Goal: Task Accomplishment & Management: Complete application form

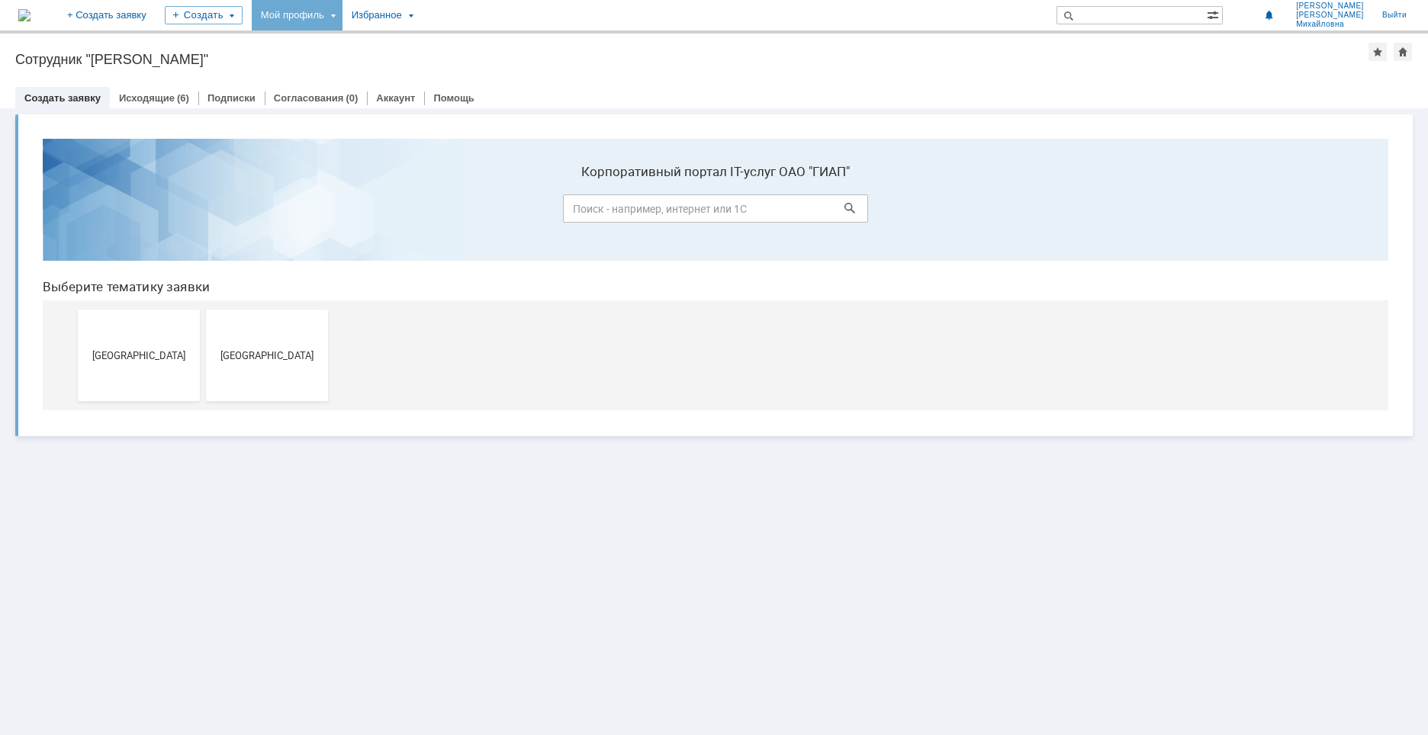
click at [342, 18] on div "Мой профиль" at bounding box center [297, 15] width 91 height 31
click at [371, 46] on link "Мой аккаунт" at bounding box center [313, 46] width 116 height 18
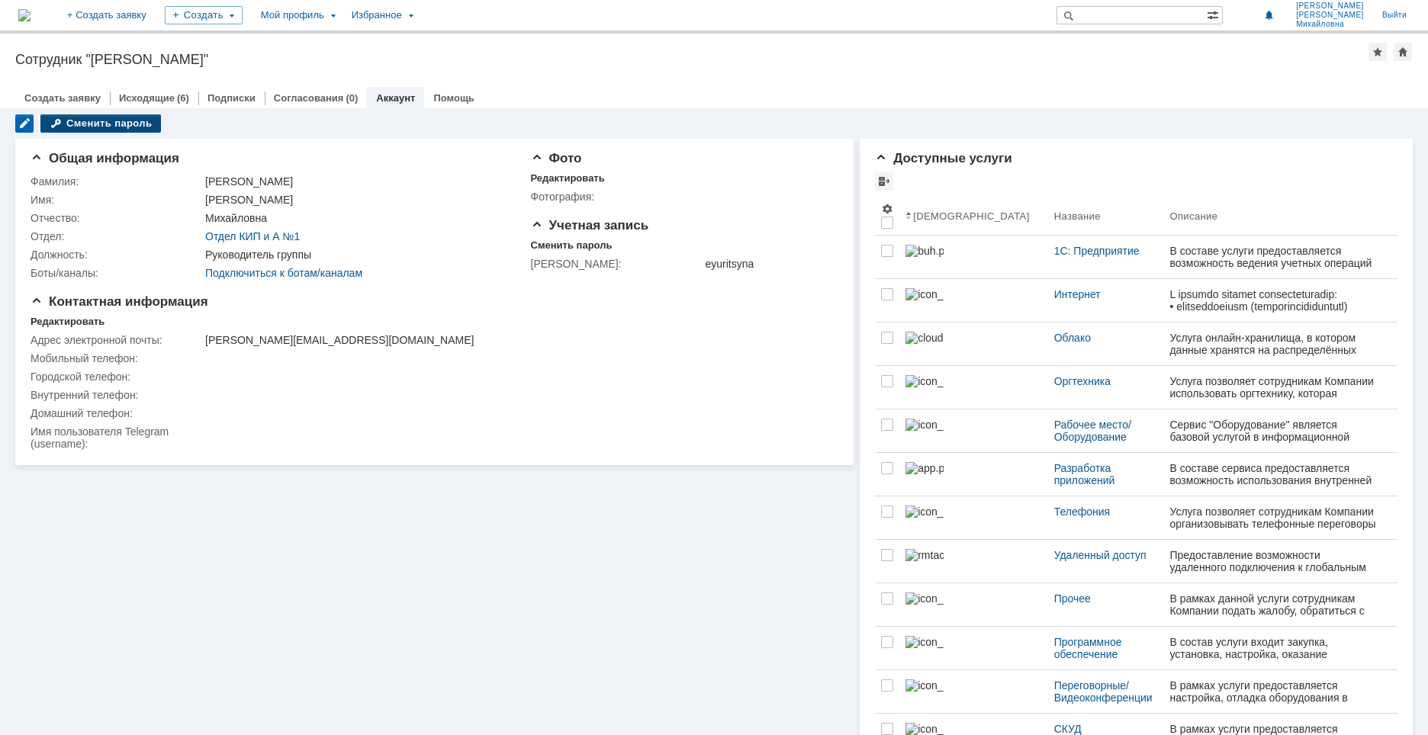
click at [110, 126] on div "Сменить пароль" at bounding box center [100, 123] width 120 height 18
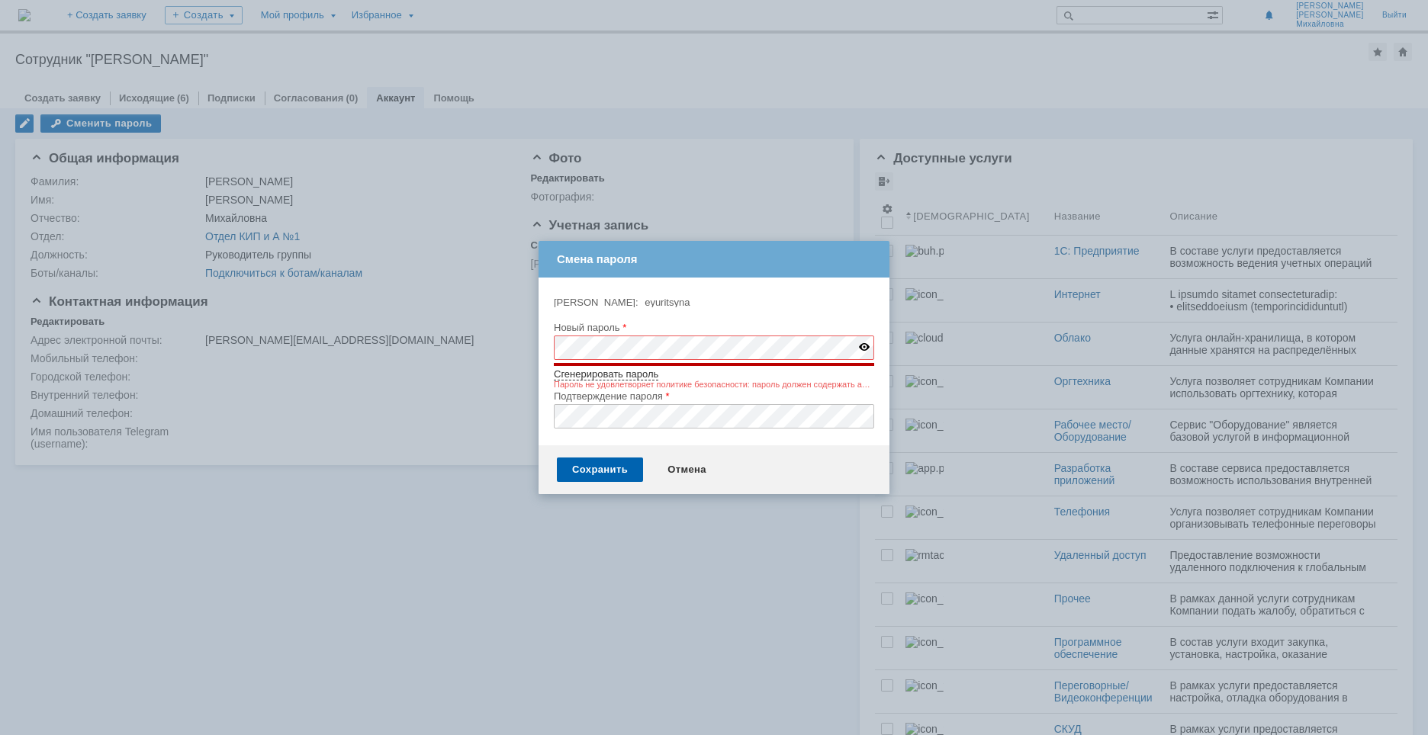
click at [595, 377] on link "Сгенерировать пароль" at bounding box center [606, 374] width 104 height 12
drag, startPoint x: 732, startPoint y: 374, endPoint x: 671, endPoint y: 376, distance: 61.1
click at [671, 376] on div "Сгенерировать пароль pU5axeQP" at bounding box center [714, 374] width 320 height 10
copy span "pU5axeQP"
click at [862, 346] on img at bounding box center [864, 347] width 11 height 8
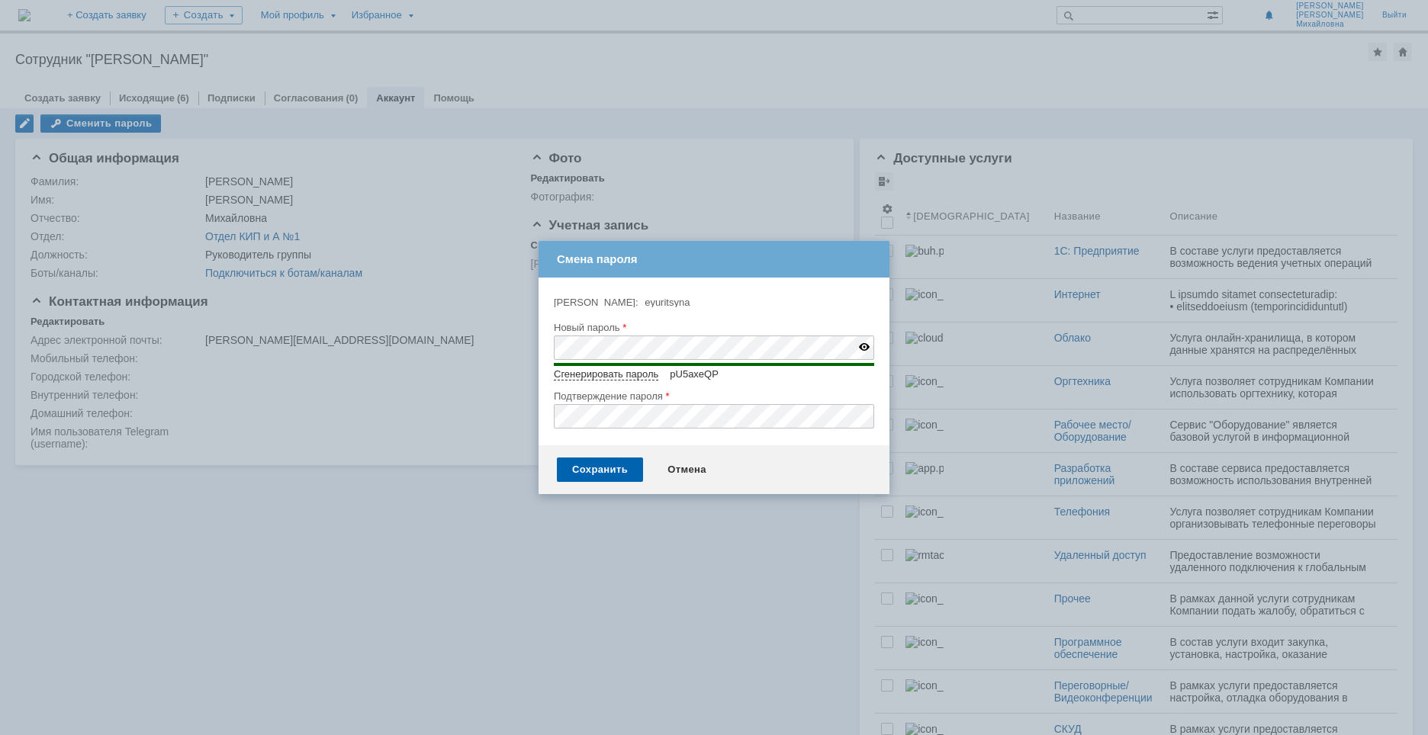
type input "pU5axeQP"
click at [628, 349] on input "pU5axeQP" at bounding box center [714, 348] width 320 height 24
click at [651, 349] on input "pU5axeQP" at bounding box center [714, 348] width 320 height 24
drag, startPoint x: 557, startPoint y: 349, endPoint x: 613, endPoint y: 349, distance: 55.7
click at [613, 349] on input "pU5axeQP" at bounding box center [714, 348] width 320 height 24
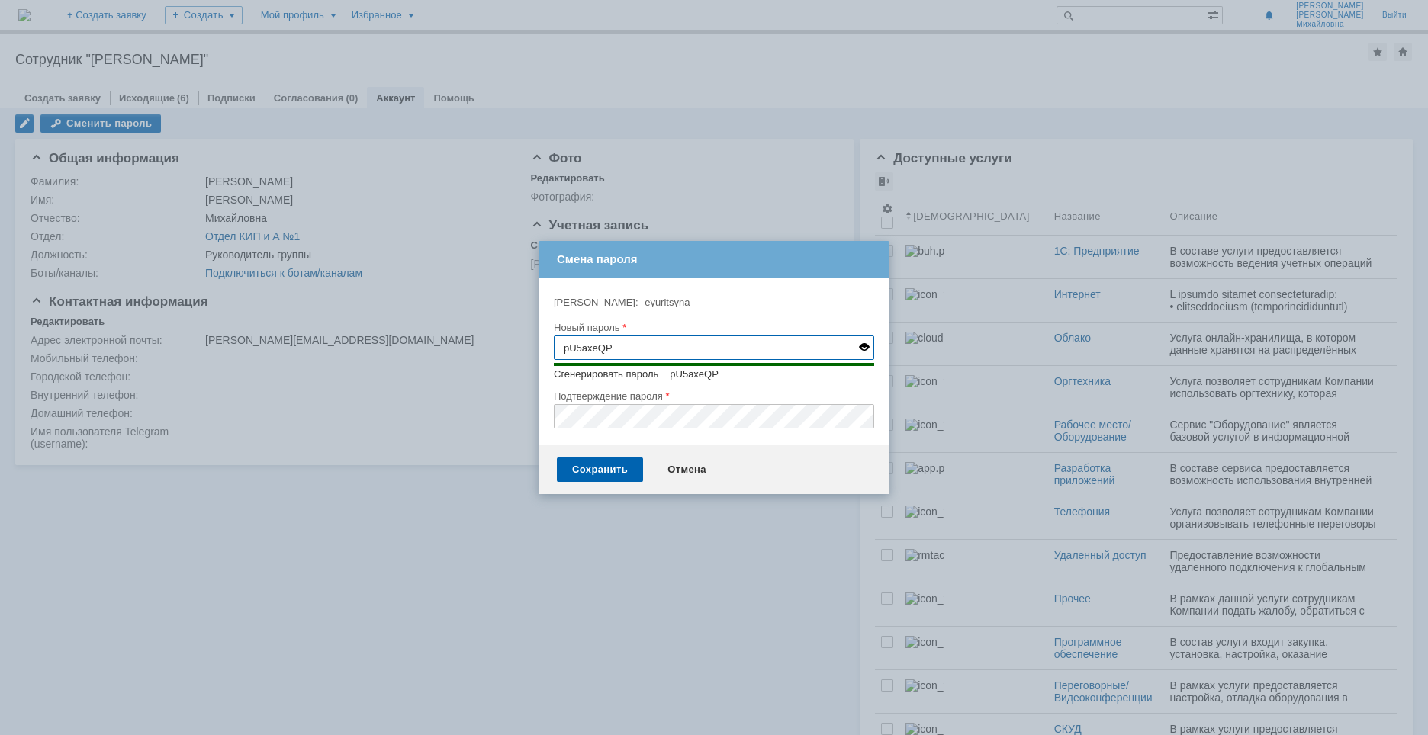
click at [637, 349] on input "pU5axeQP" at bounding box center [714, 348] width 320 height 24
click at [614, 471] on div "Сохранить" at bounding box center [600, 470] width 86 height 24
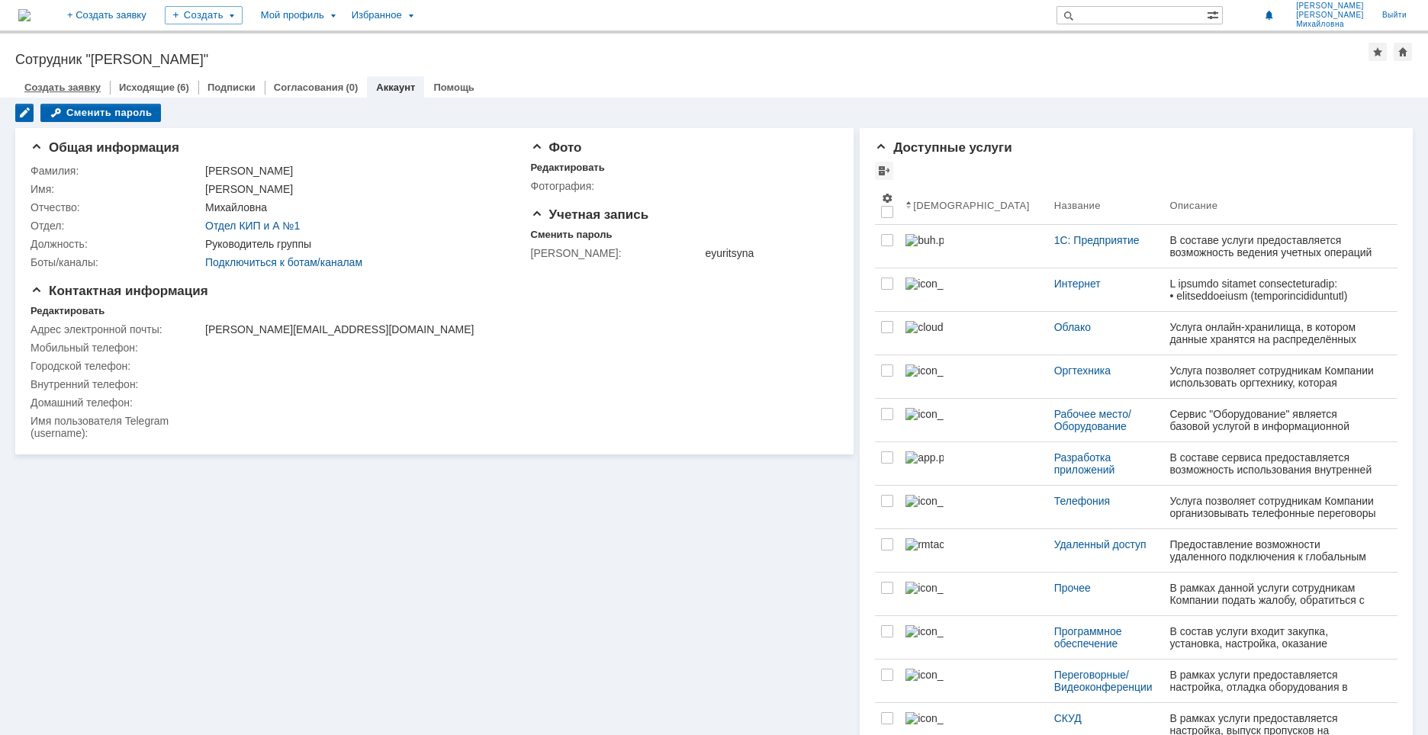
click at [51, 90] on link "Создать заявку" at bounding box center [62, 87] width 76 height 11
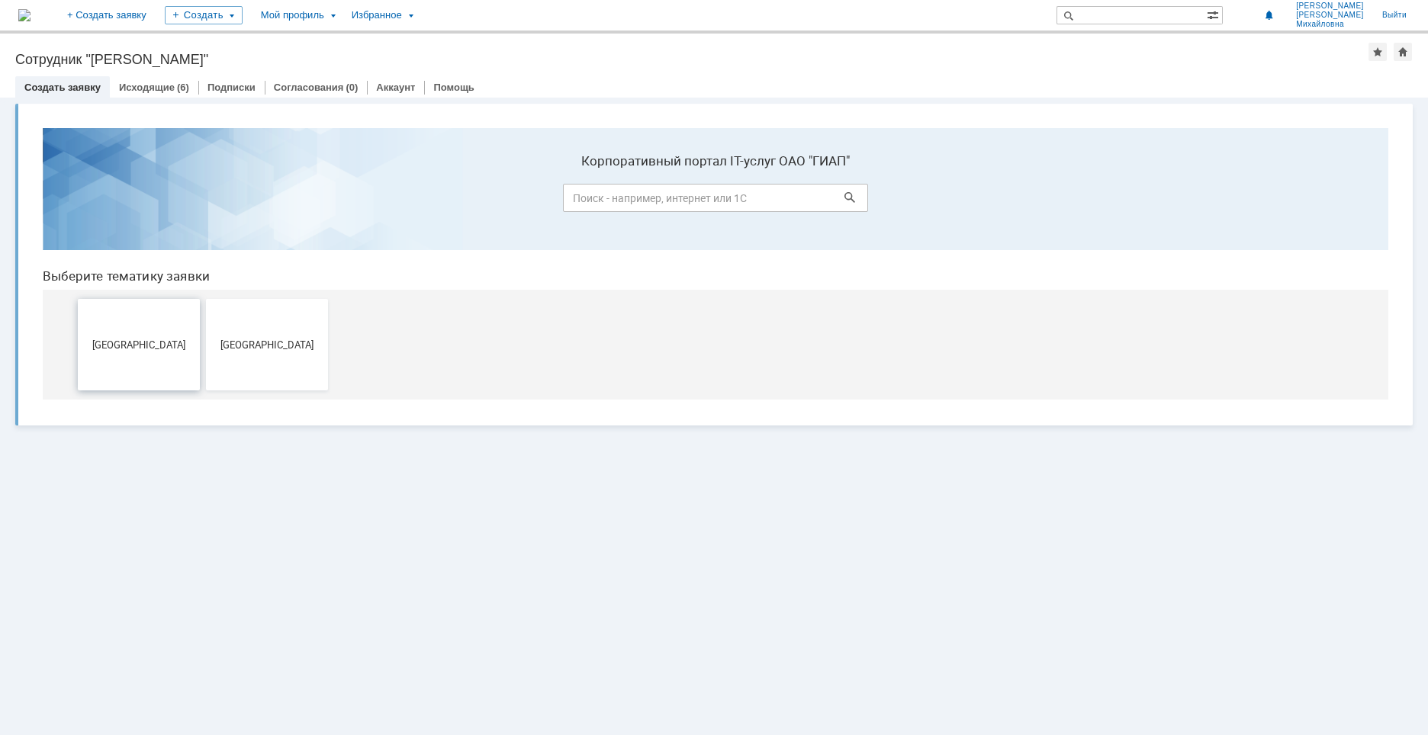
click at [143, 335] on button "Дзержинск" at bounding box center [139, 345] width 122 height 92
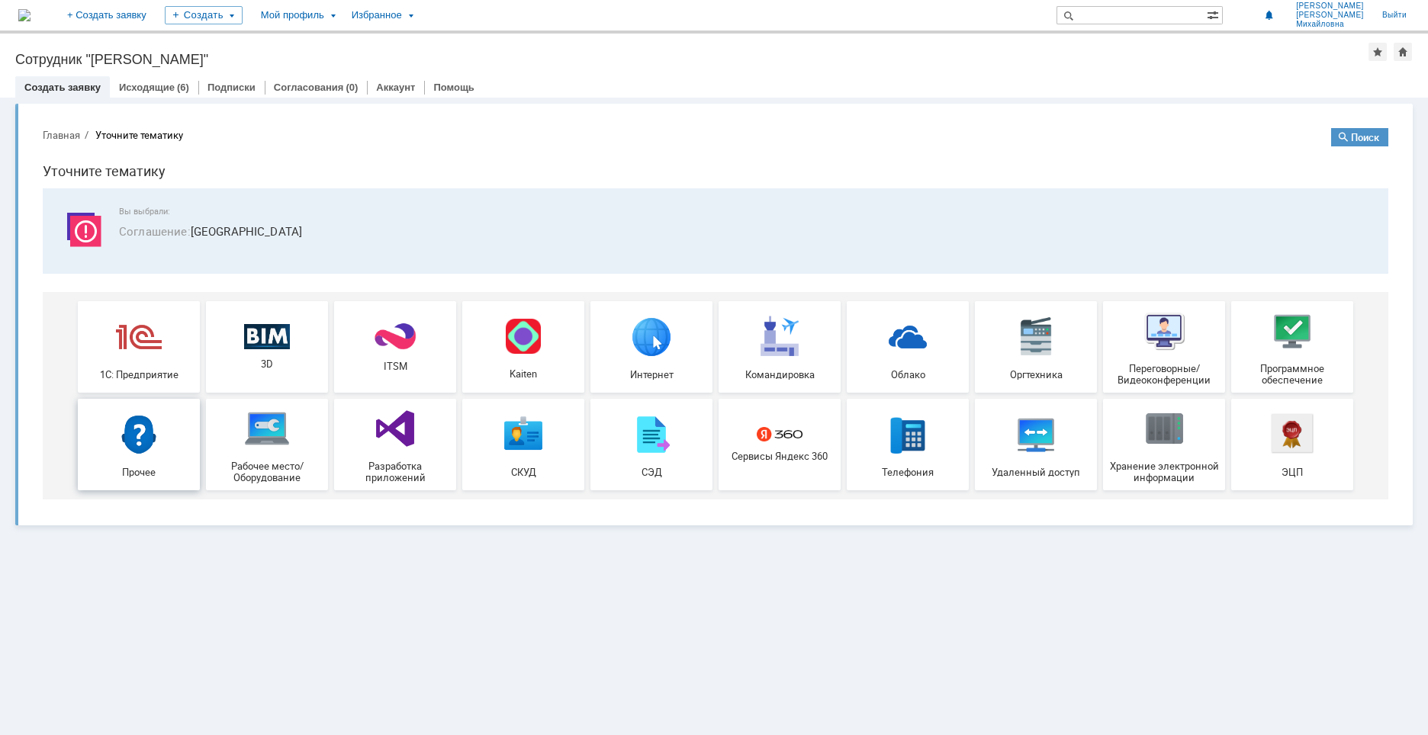
click at [146, 455] on img at bounding box center [139, 434] width 46 height 46
click at [1186, 438] on img at bounding box center [1164, 429] width 46 height 46
click at [128, 83] on link "Исходящие" at bounding box center [147, 87] width 56 height 11
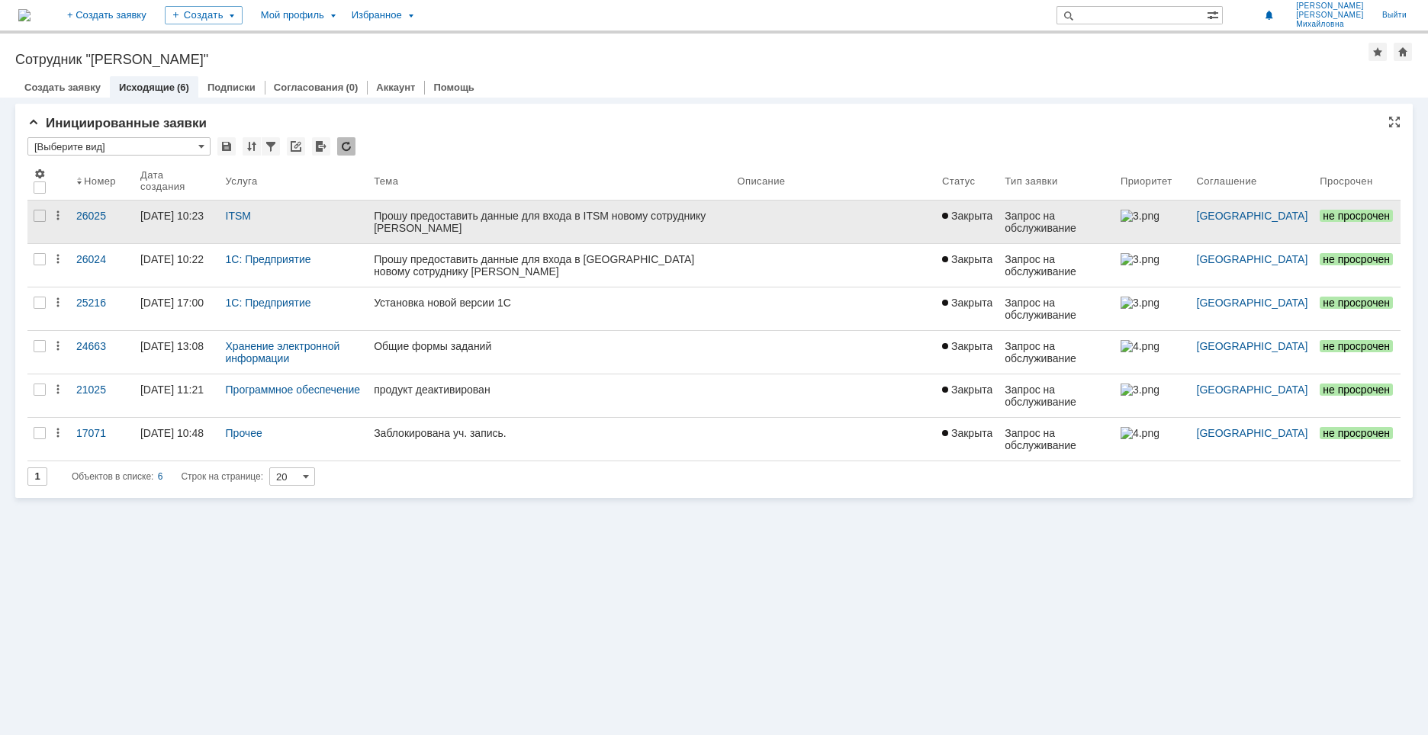
click at [284, 222] on div "ITSM" at bounding box center [294, 222] width 149 height 43
click at [557, 216] on div "Прошу предоставить данные для входа в ITSM новому сотруднику Бабаеву Игорю" at bounding box center [549, 222] width 351 height 24
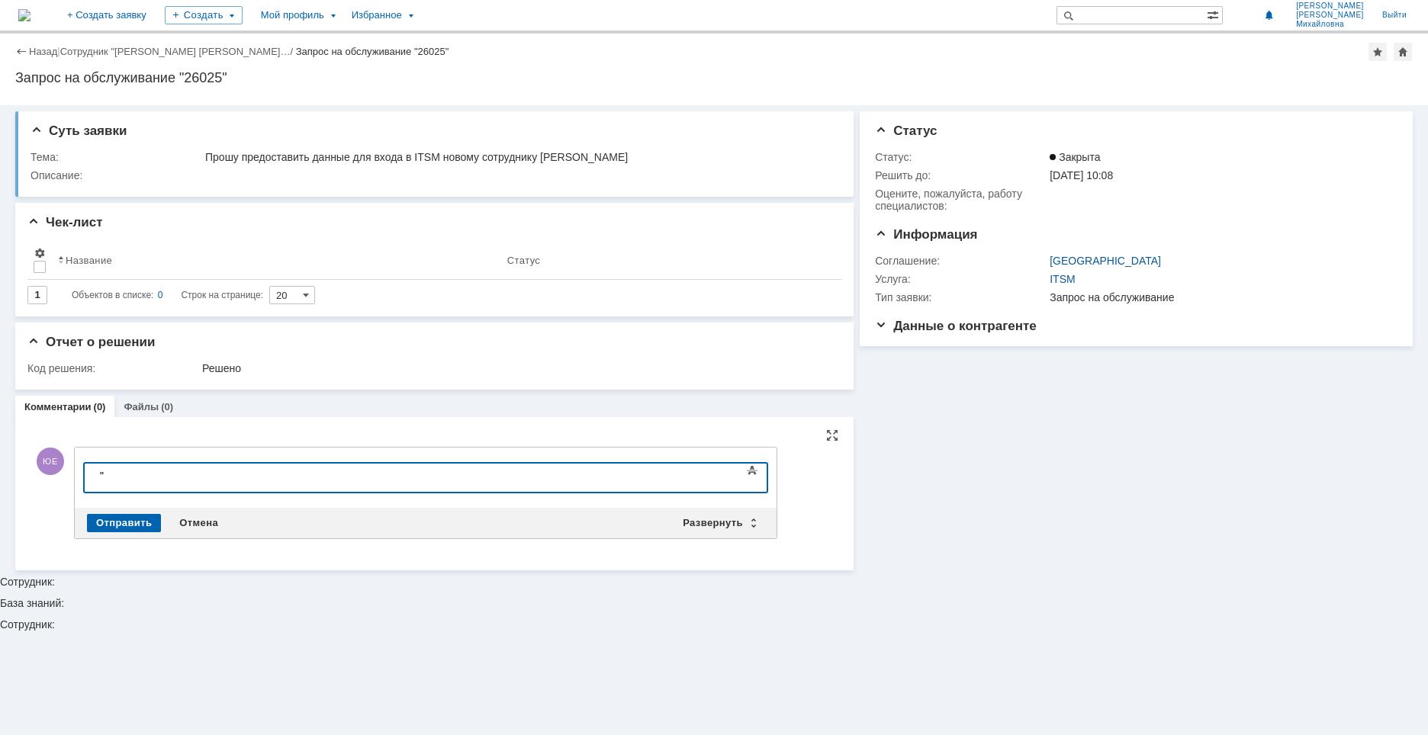
drag, startPoint x: 91, startPoint y: 482, endPoint x: 58, endPoint y: 481, distance: 32.8
click at [94, 481] on html """ at bounding box center [208, 477] width 229 height 26
click at [297, 224] on div "Чек-лист" at bounding box center [434, 222] width 814 height 15
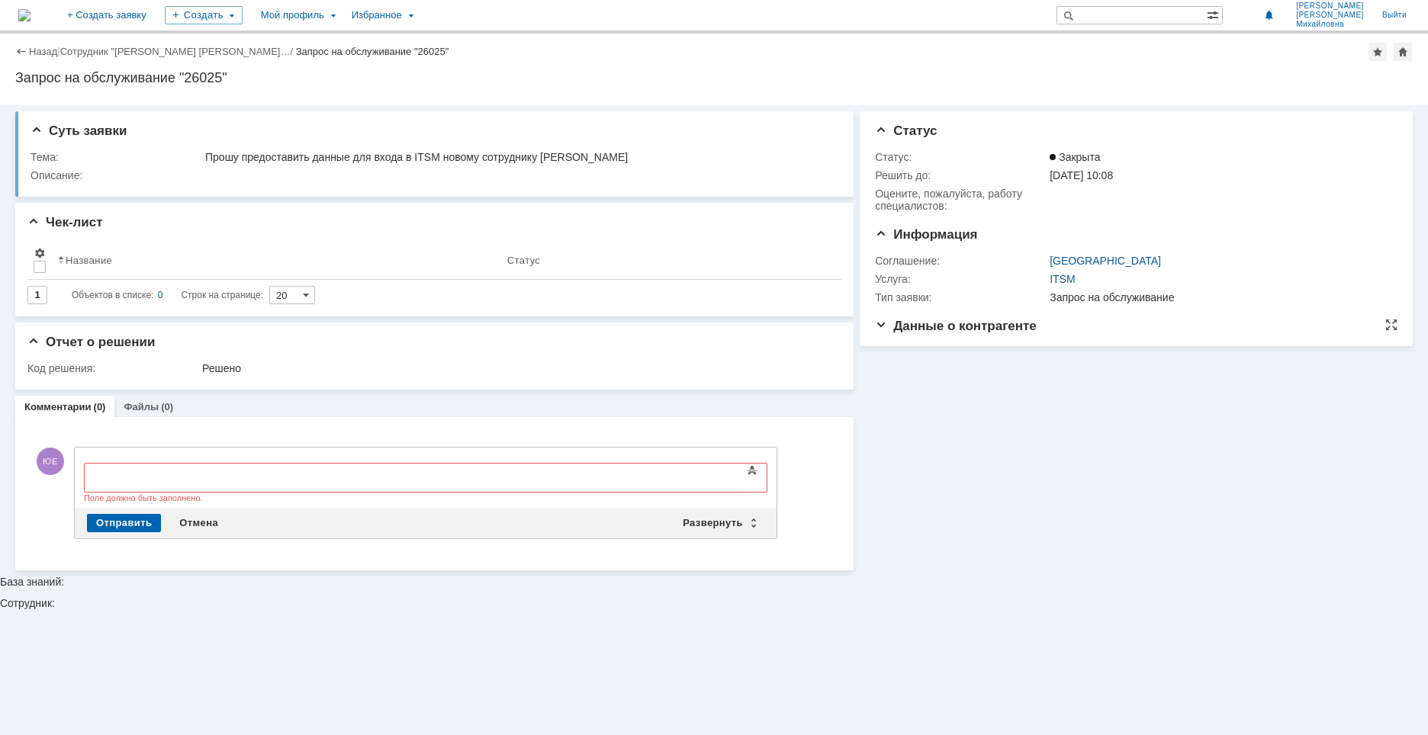
click at [910, 323] on span "Данные о контрагенте" at bounding box center [956, 326] width 162 height 14
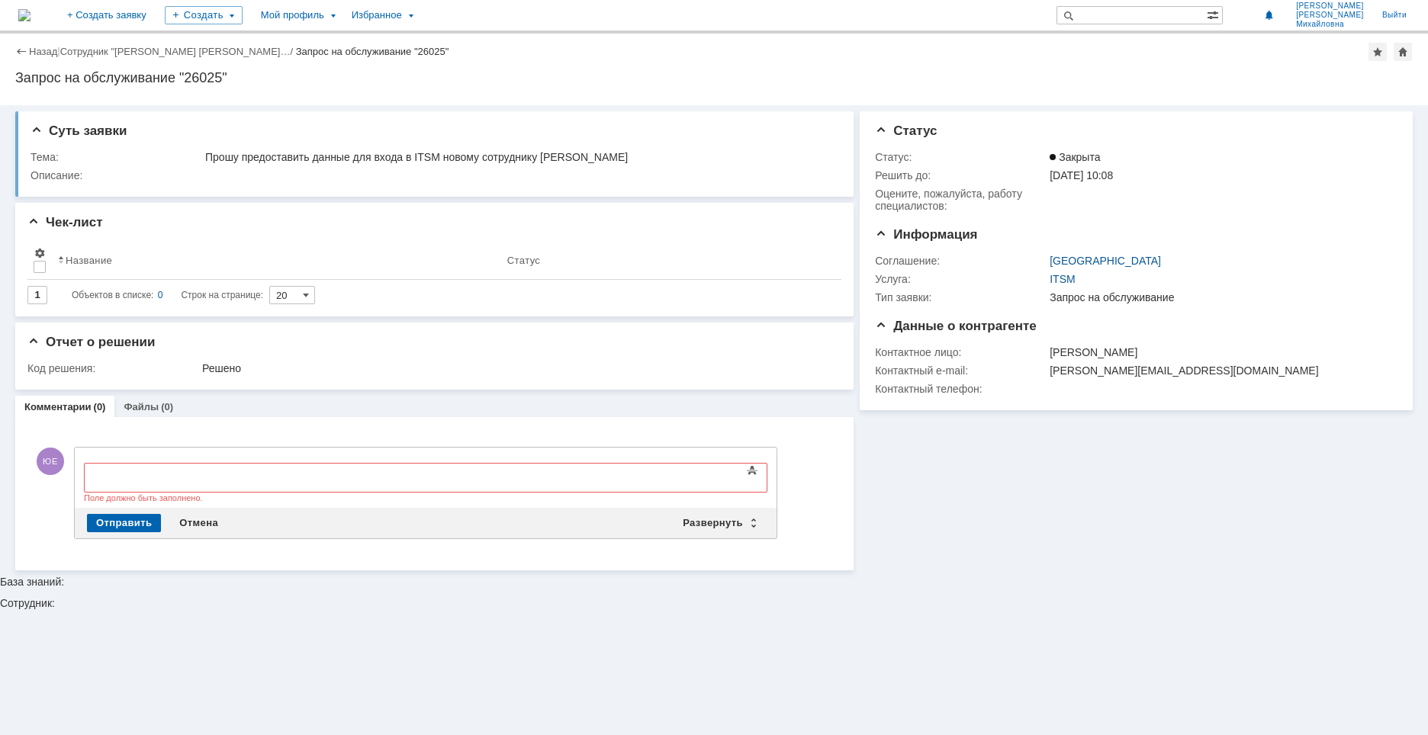
click at [1075, 585] on div "Суть заявки Тема: Прошу предоставить данные для входа в ITSM новому сотруднику …" at bounding box center [714, 420] width 1428 height 630
click at [156, 19] on link "+ Создать заявку" at bounding box center [107, 15] width 98 height 31
click at [243, 14] on div "Создать" at bounding box center [204, 15] width 78 height 18
click at [266, 45] on link "Заявка" at bounding box center [226, 46] width 116 height 18
click at [23, 48] on div "Назад" at bounding box center [36, 51] width 42 height 11
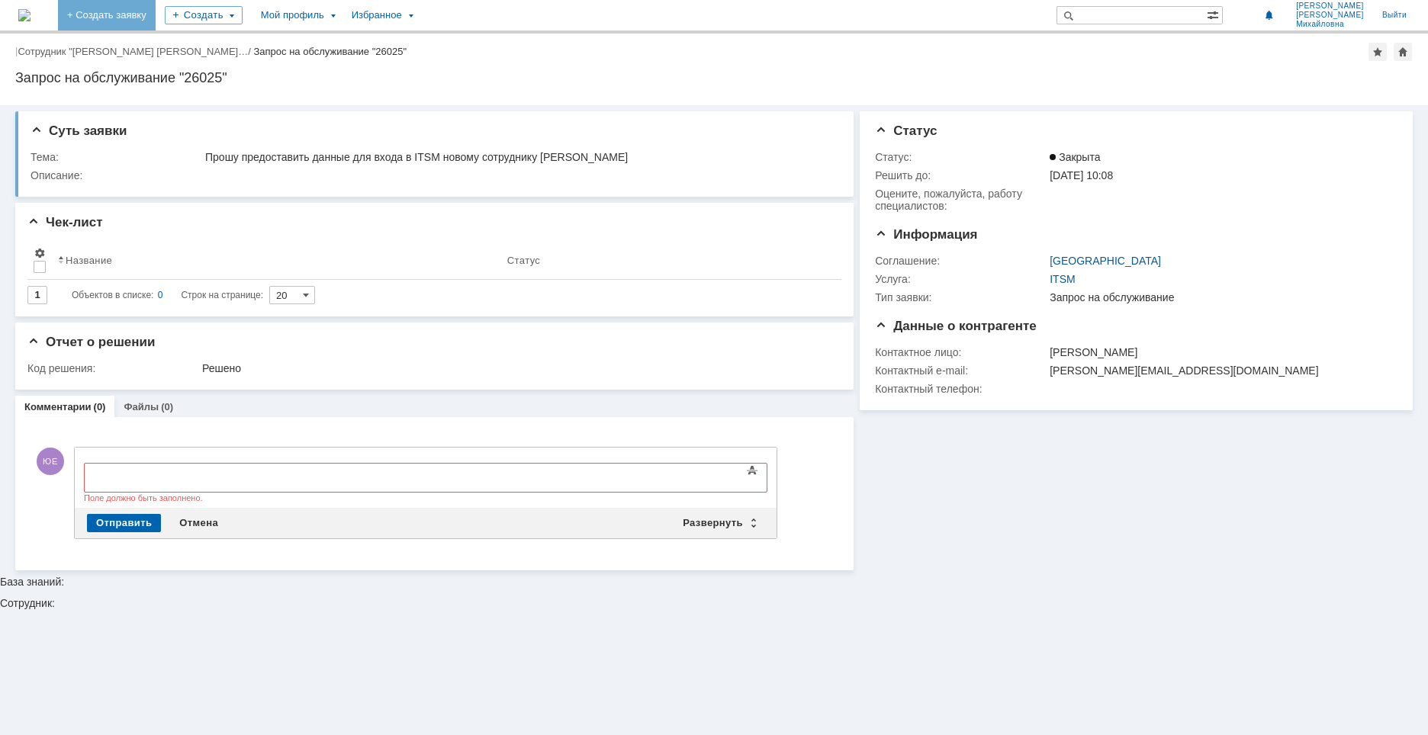
click at [156, 14] on link "+ Создать заявку" at bounding box center [107, 15] width 98 height 31
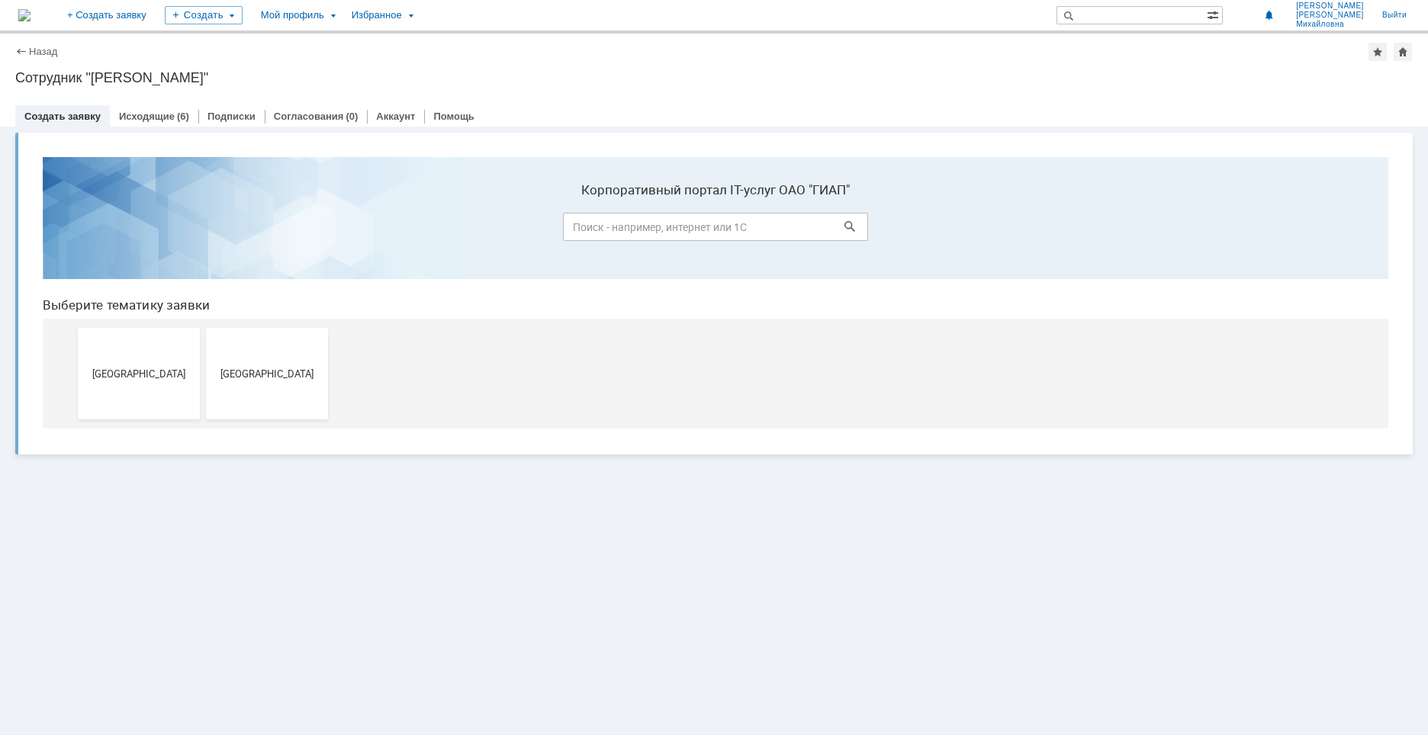
click at [120, 358] on button "Дзержинск" at bounding box center [139, 374] width 122 height 92
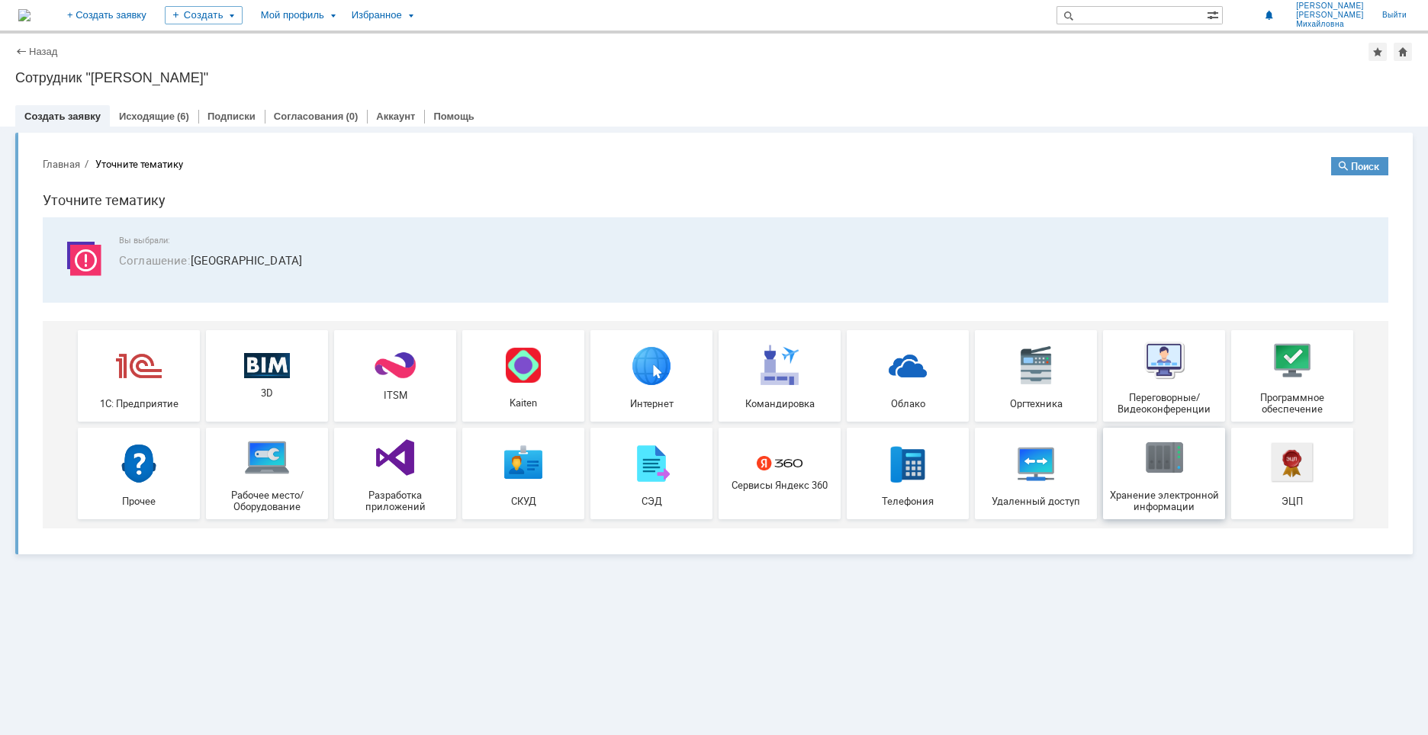
click at [1169, 505] on span "Хранение электронной информации" at bounding box center [1163, 501] width 113 height 23
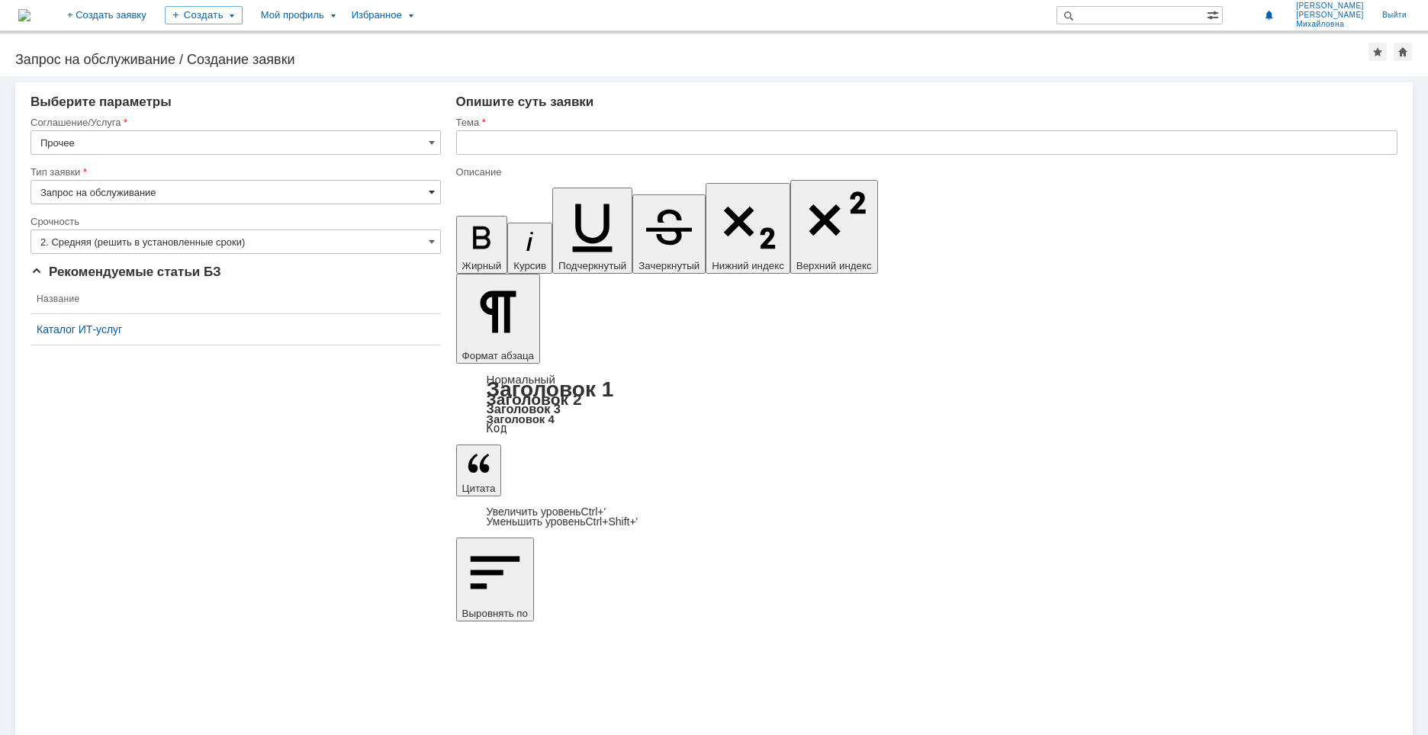
click at [432, 194] on span at bounding box center [432, 192] width 6 height 12
click at [367, 188] on input "Запрос на обслуживание" at bounding box center [236, 192] width 410 height 24
click at [87, 217] on span "[не указано]" at bounding box center [235, 220] width 390 height 12
type input "[не указано]"
type input "Прочее"
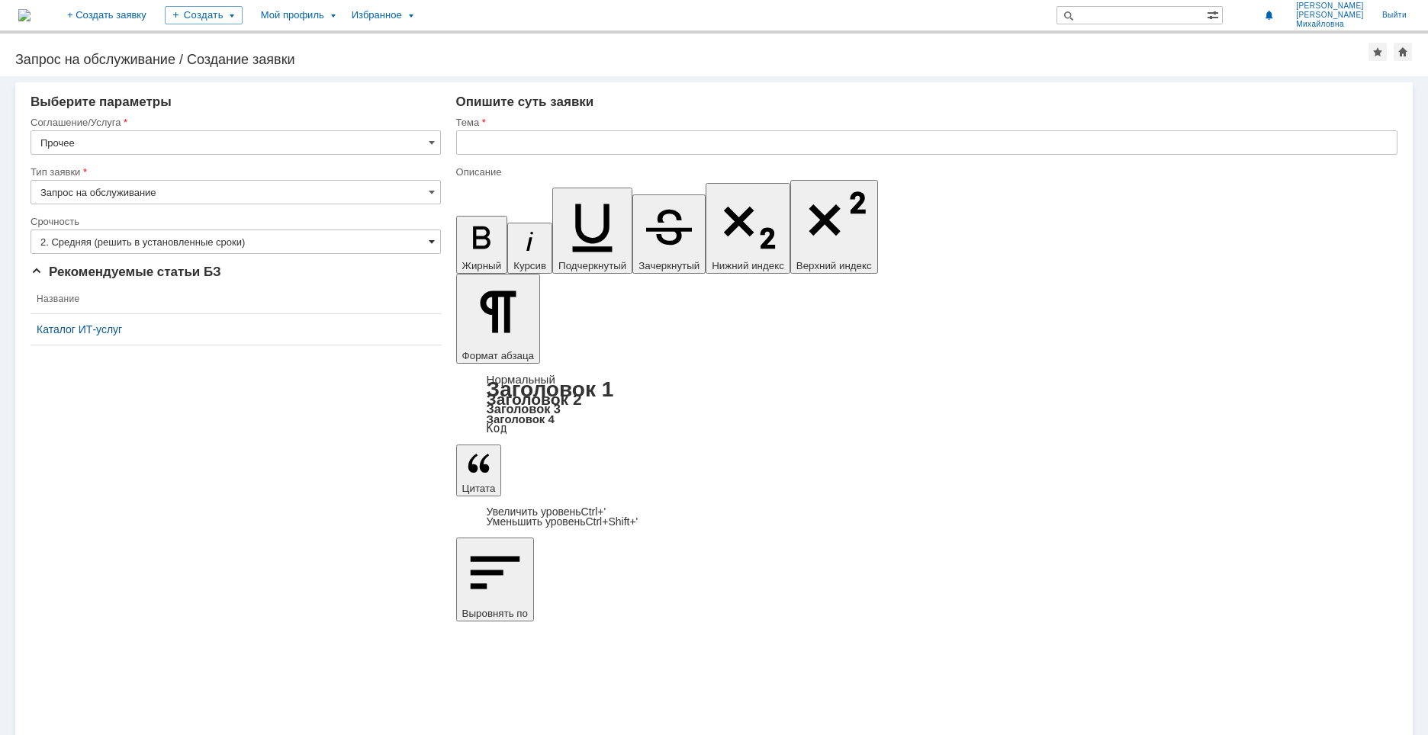
click at [432, 236] on span at bounding box center [432, 242] width 6 height 12
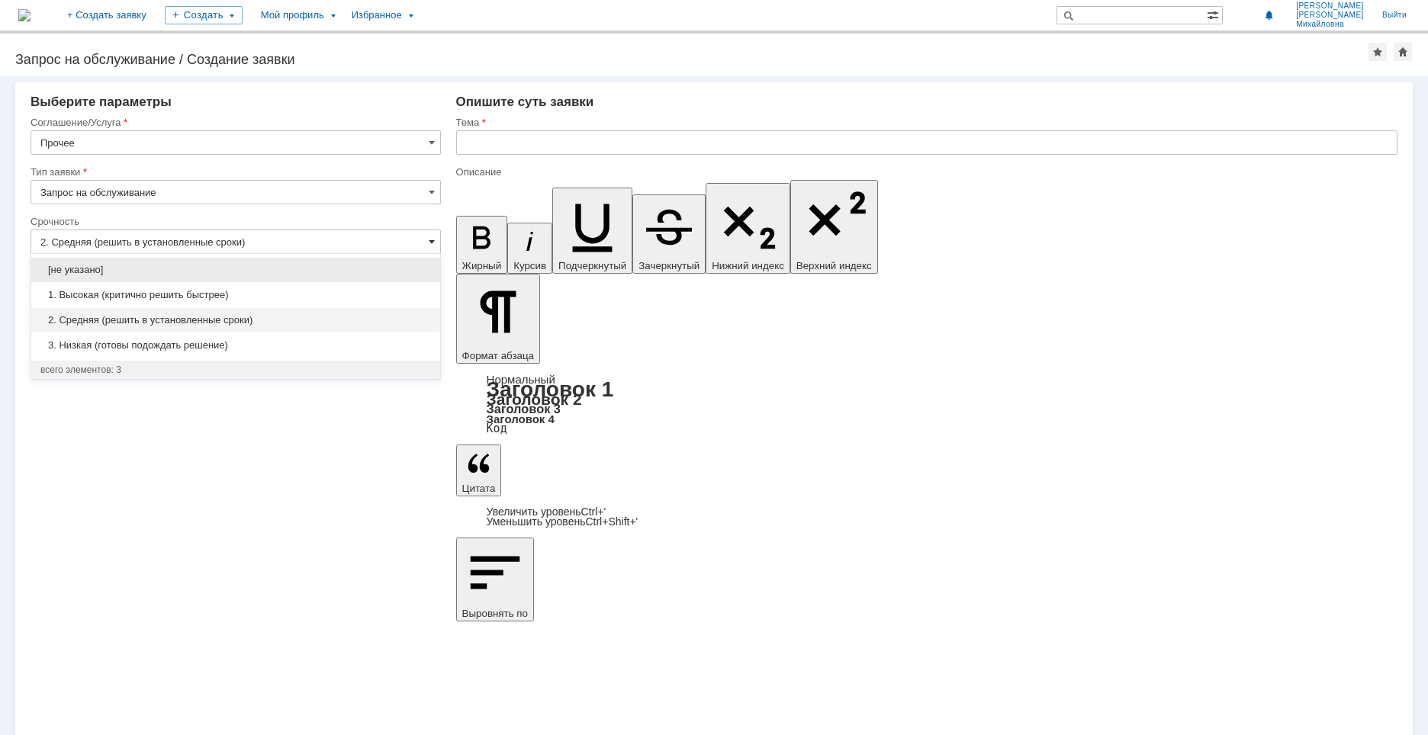
click at [432, 236] on span at bounding box center [432, 242] width 6 height 12
click at [171, 244] on input "2. Средняя (решить в установленные сроки)" at bounding box center [236, 242] width 410 height 24
click at [252, 483] on div "Внимание! Выберите параметры Соглашение/Услуга Прочее Тип заявки Запрос на обсл…" at bounding box center [714, 405] width 1428 height 659
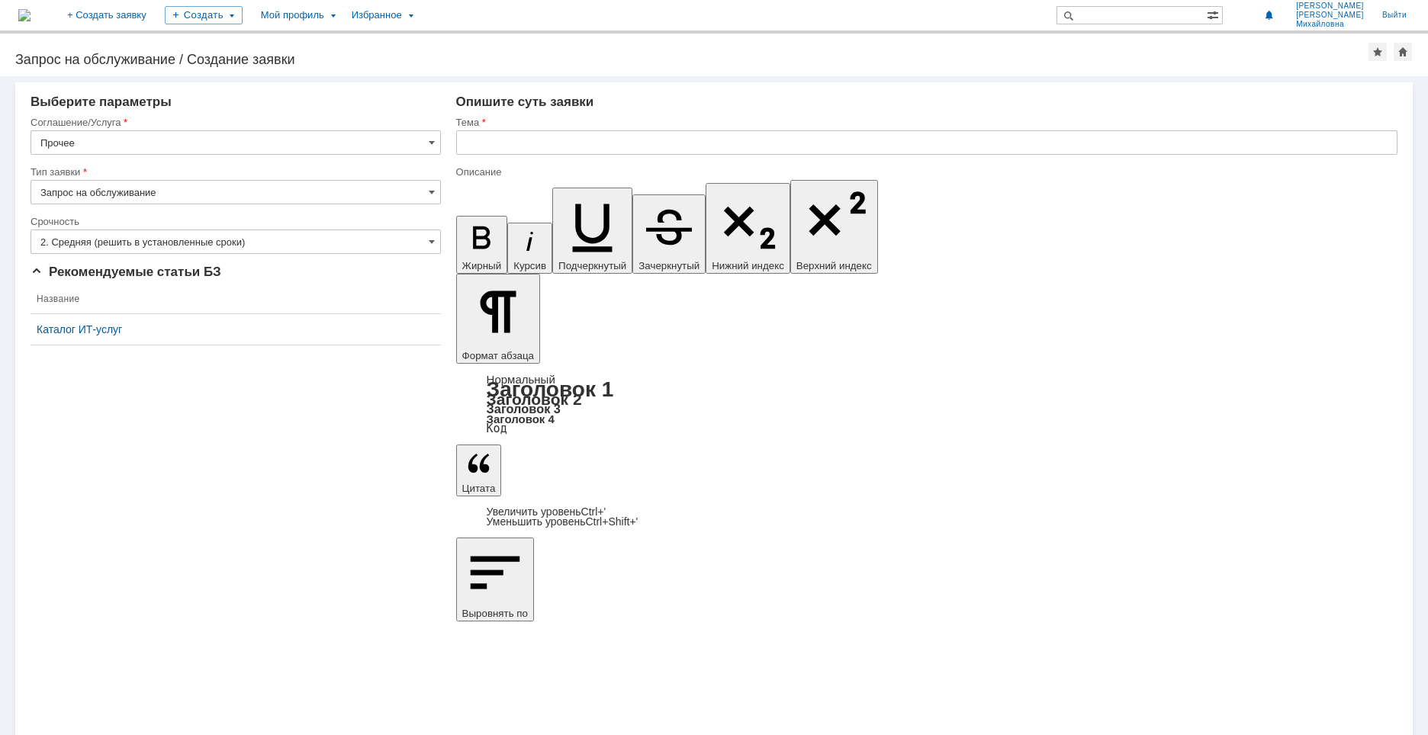
type input "2. Средняя (решить в установленные сроки)"
click at [106, 329] on div "Каталог ИТ-услуг" at bounding box center [236, 329] width 398 height 12
click at [63, 300] on th "Название" at bounding box center [236, 299] width 410 height 30
click at [484, 143] on input "text" at bounding box center [926, 142] width 941 height 24
type input "L"
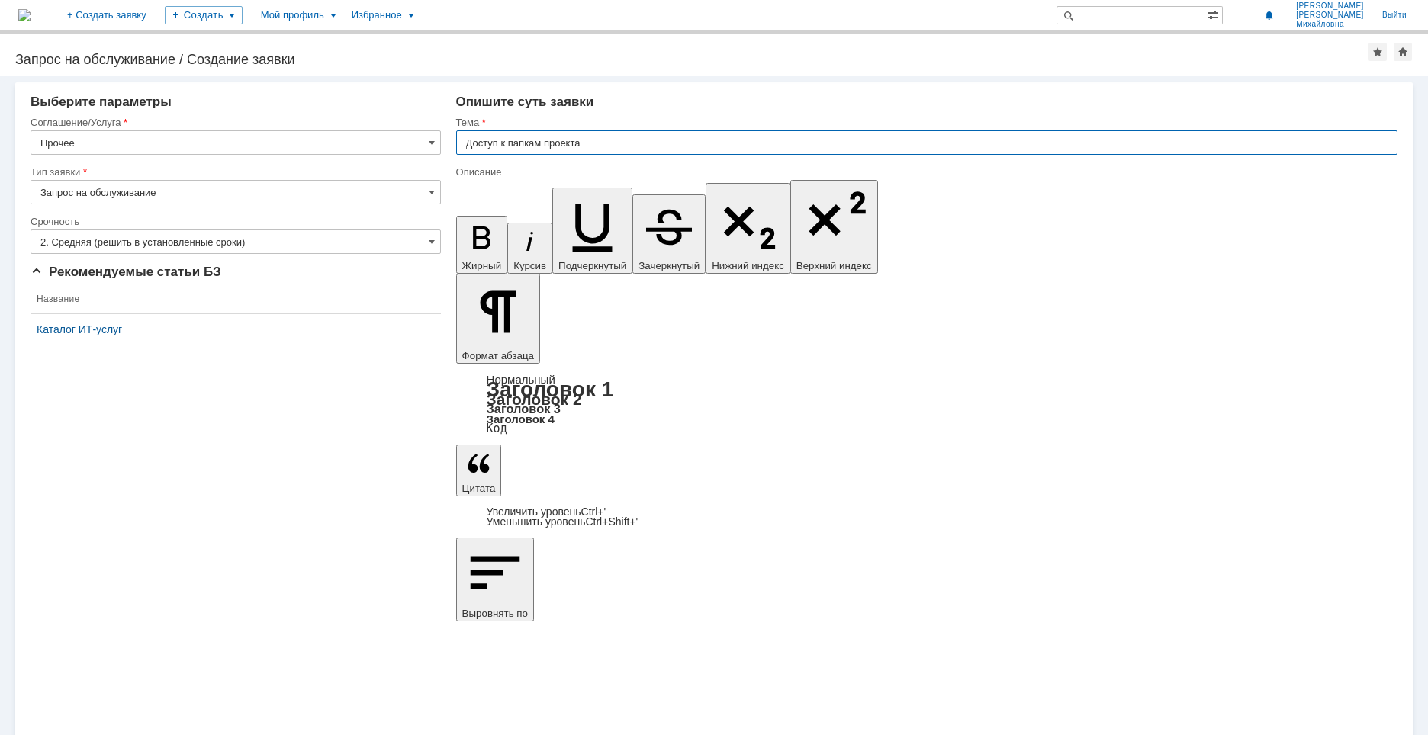
click at [596, 143] on input "Доступ к папкам проекта" at bounding box center [926, 142] width 941 height 24
paste input "33770 УКЛ-7 КуАзот"
type input "Доступ к папкам проекта 33770 УКЛ-7 КуАзот"
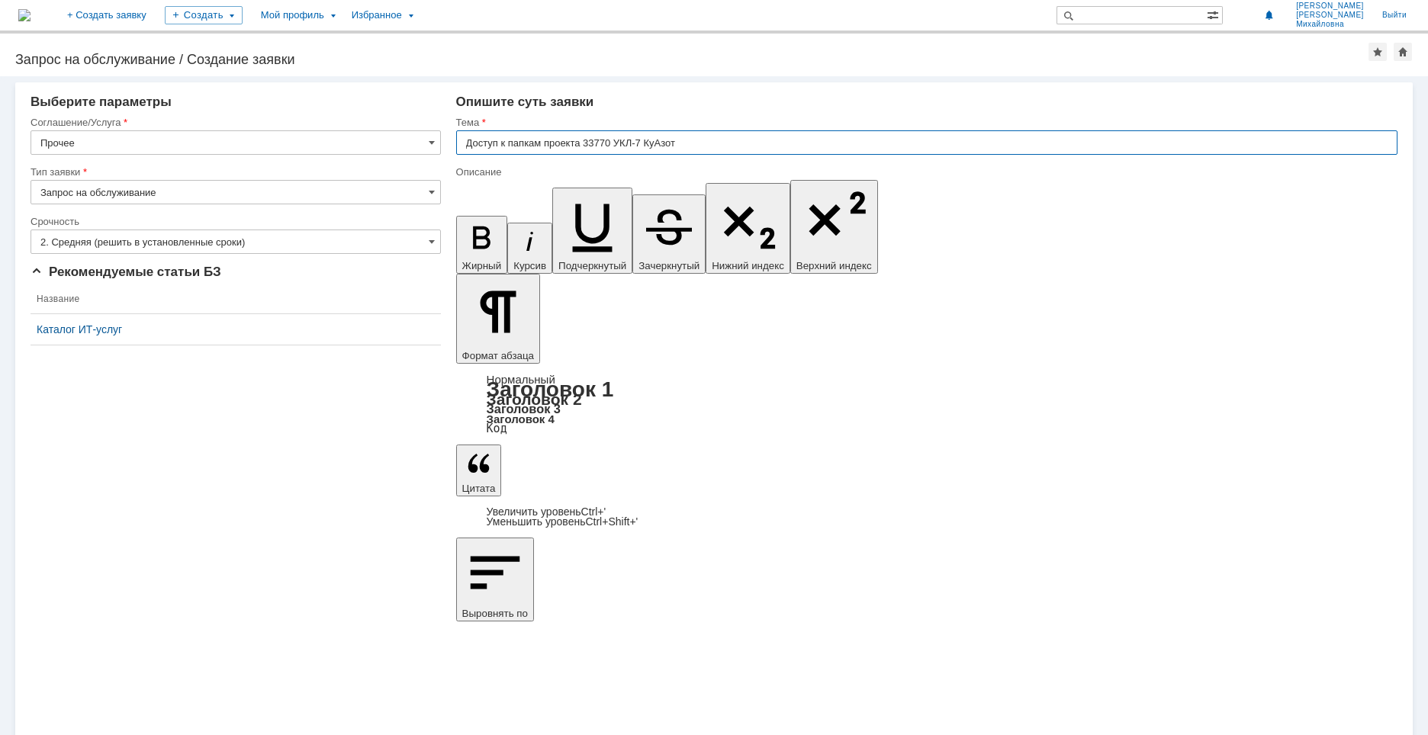
click at [641, 138] on input "Доступ к папкам проекта 33770 УКЛ-7 КуАзот" at bounding box center [926, 142] width 941 height 24
drag, startPoint x: 690, startPoint y: 145, endPoint x: 548, endPoint y: 143, distance: 141.9
click at [548, 143] on input "Доступ к папкам проекта 33770 УКЛ-7 КуАзот" at bounding box center [926, 142] width 941 height 24
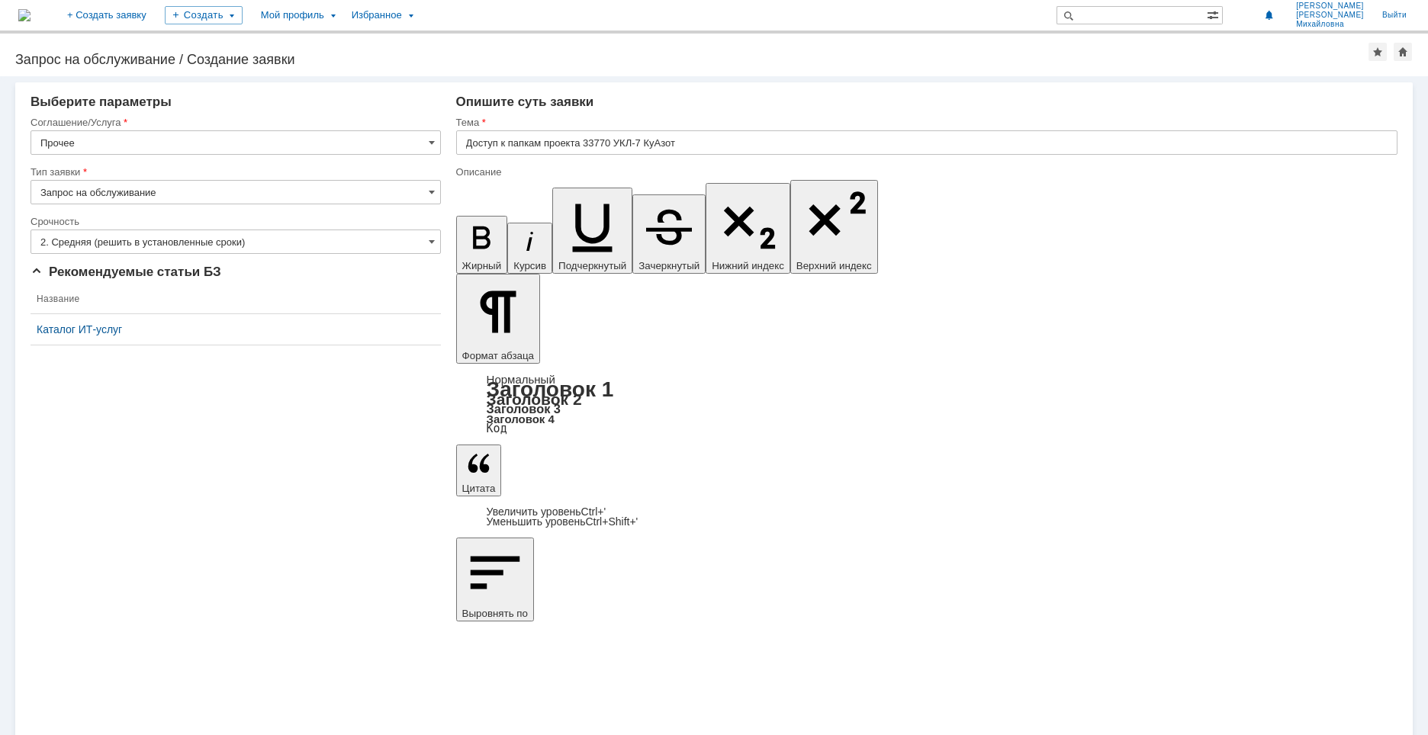
drag, startPoint x: 859, startPoint y: 5345, endPoint x: 859, endPoint y: 5385, distance: 40.4
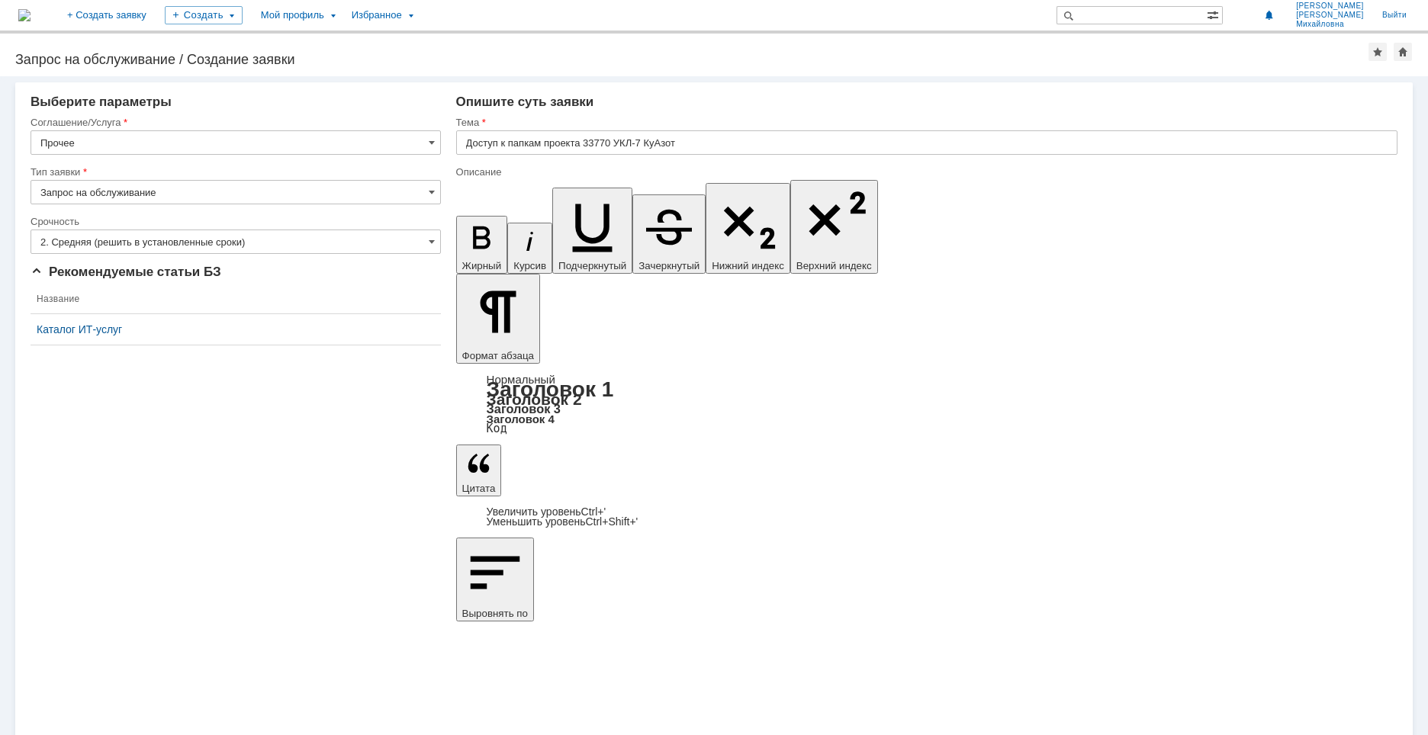
drag, startPoint x: 546, startPoint y: 5369, endPoint x: 554, endPoint y: 5381, distance: 14.8
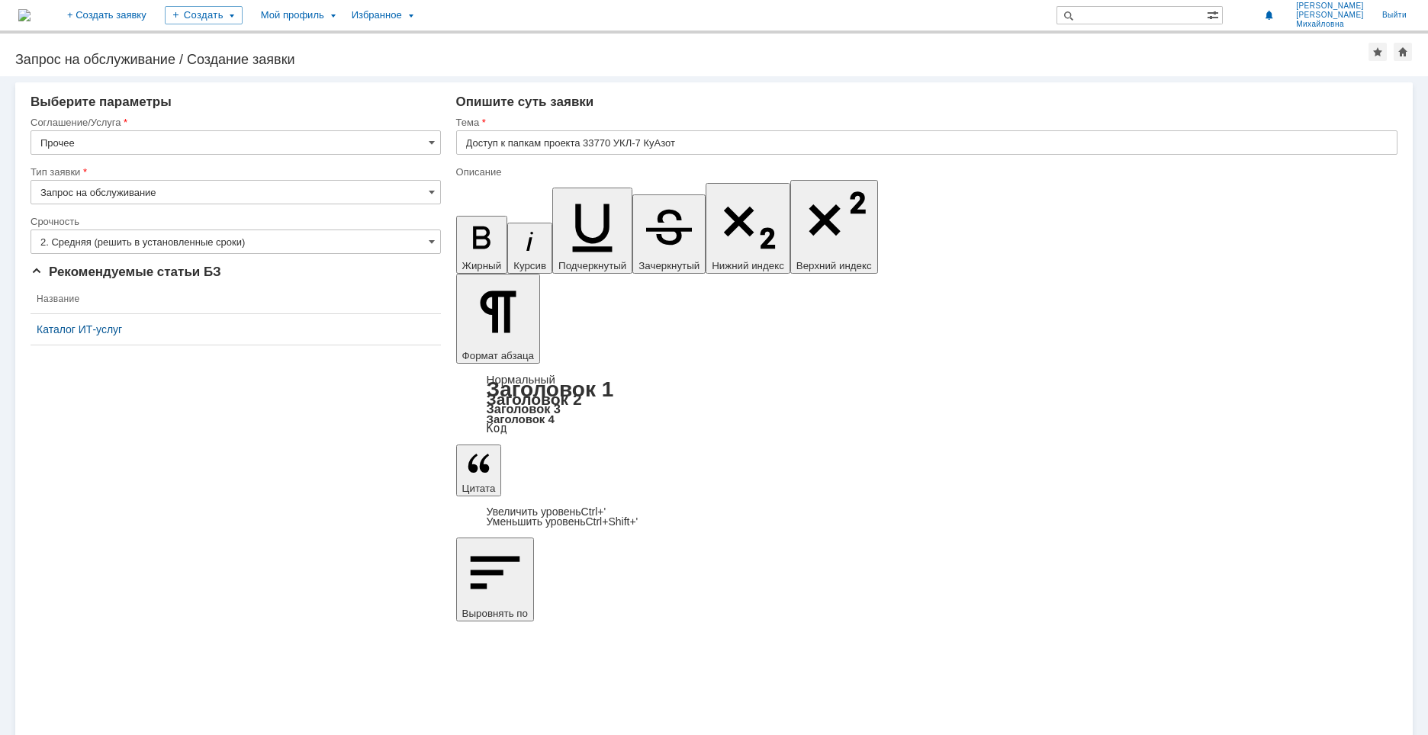
drag, startPoint x: 470, startPoint y: 5346, endPoint x: 758, endPoint y: 5421, distance: 298.0
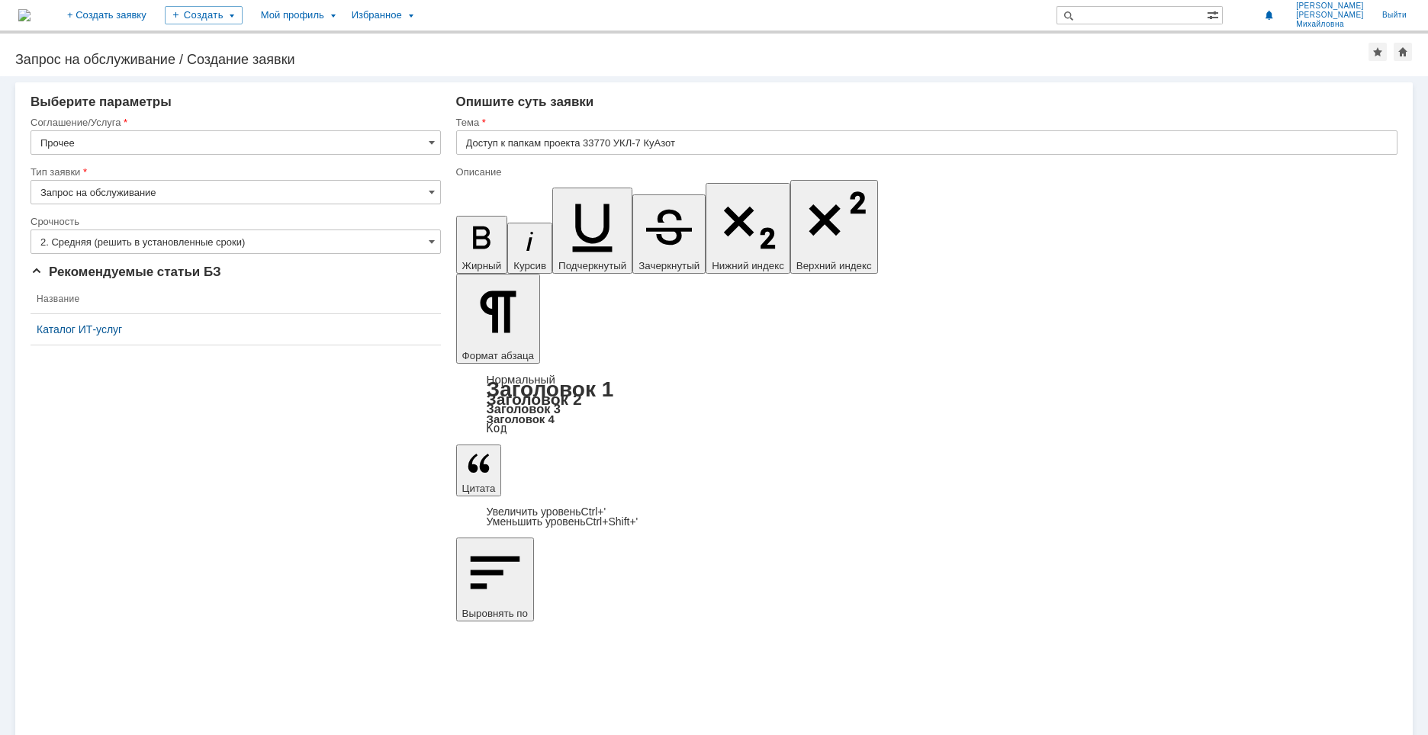
copy body "В рамках выпуска РД проекта 33770 УКЛ-7 КуАзот прошу организовать доступ для со…"
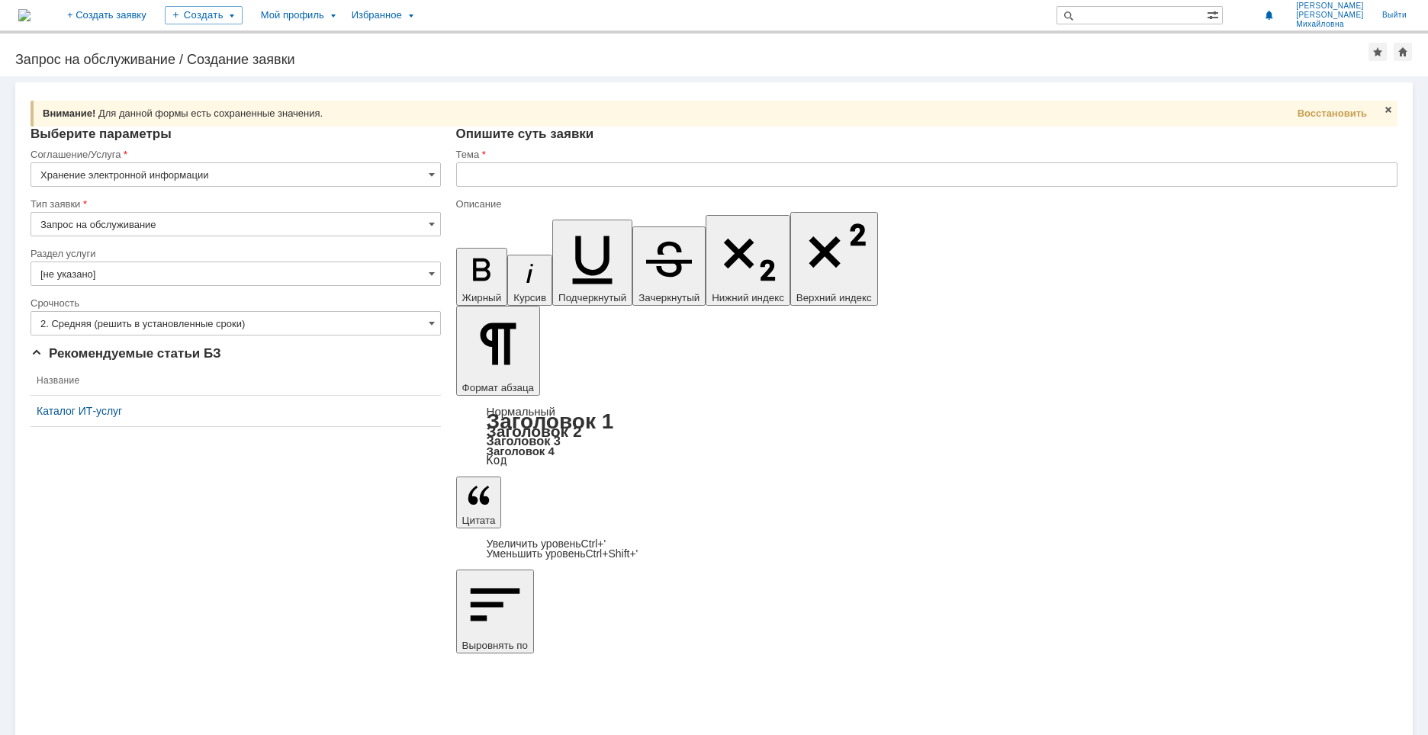
click at [425, 276] on input "[не указано]" at bounding box center [236, 274] width 410 height 24
click at [153, 326] on span "Настройка доступа" at bounding box center [235, 327] width 390 height 12
type input "Настройка доступа"
drag, startPoint x: 492, startPoint y: 5382, endPoint x: 469, endPoint y: 5380, distance: 22.9
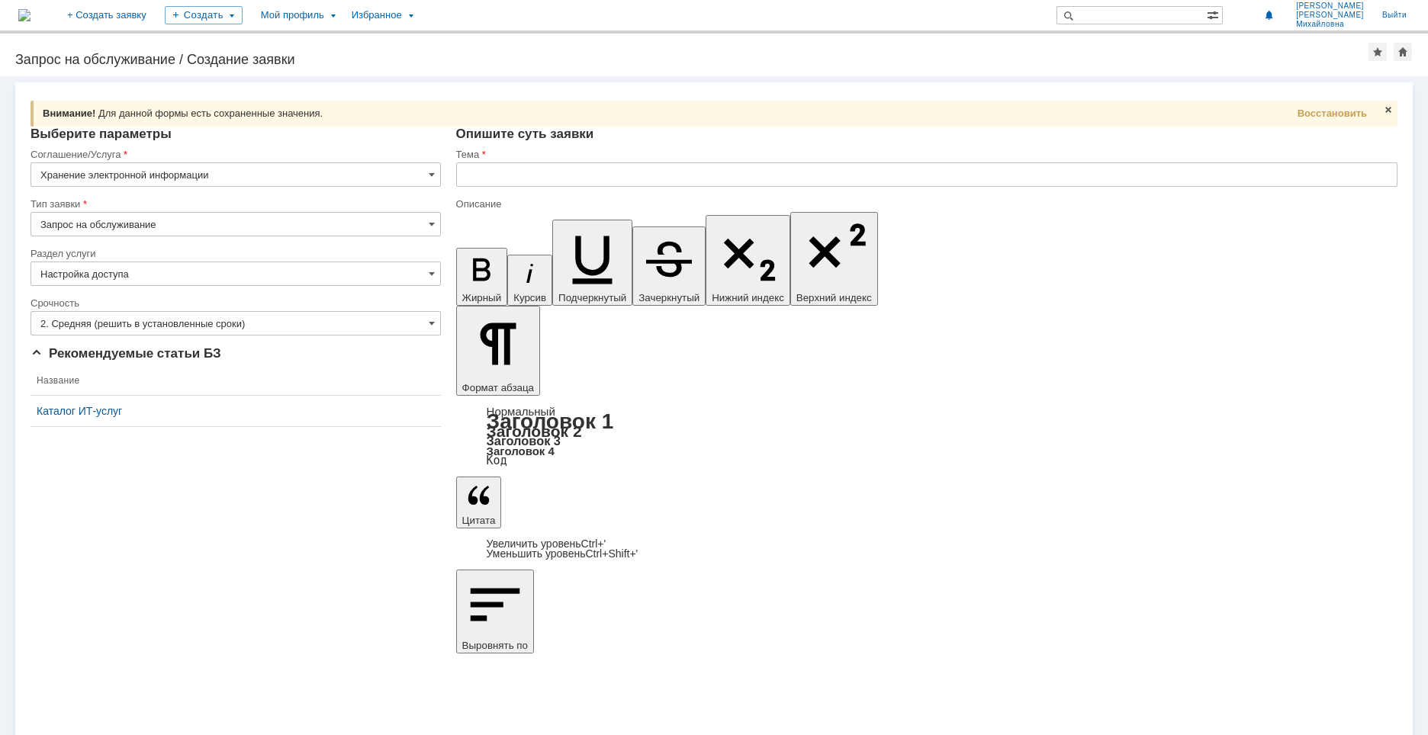
drag, startPoint x: 575, startPoint y: 5382, endPoint x: 561, endPoint y: 5382, distance: 13.7
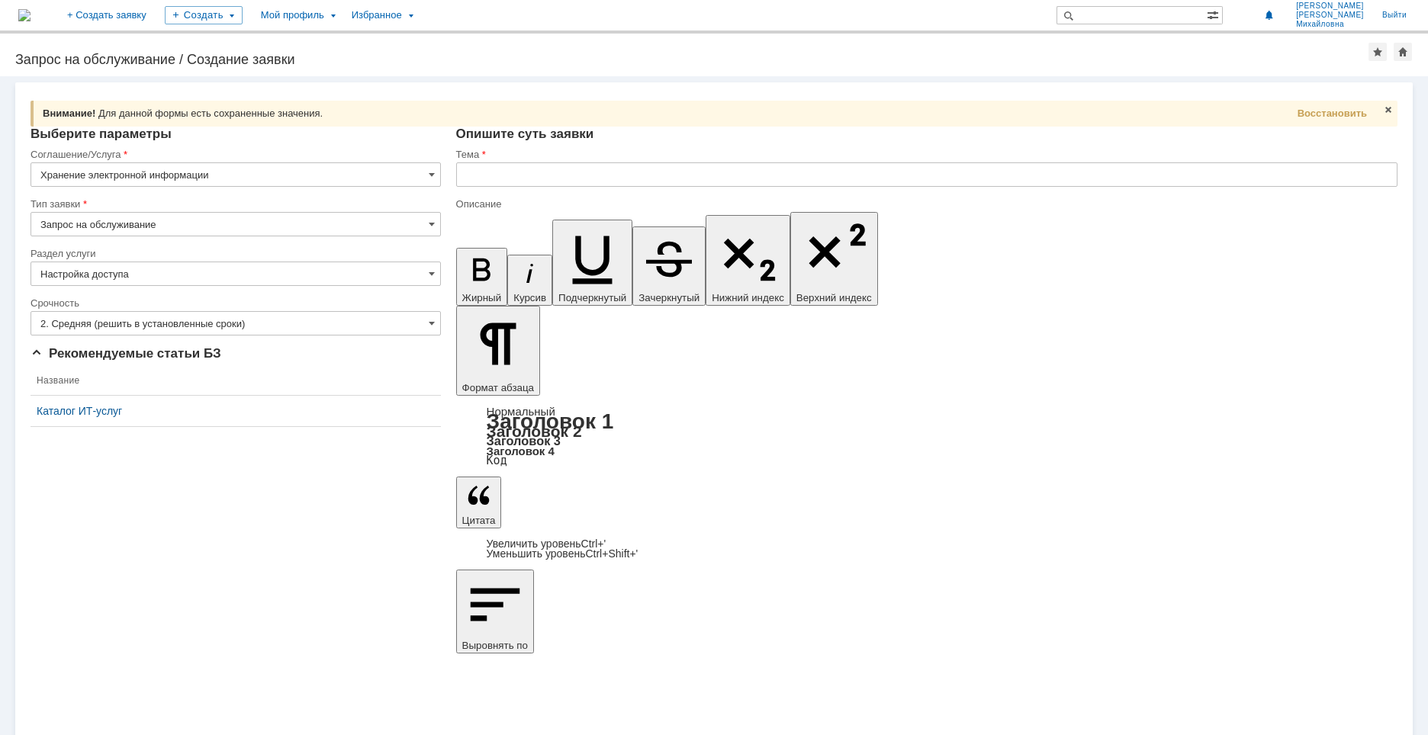
drag, startPoint x: 575, startPoint y: 5379, endPoint x: 564, endPoint y: 5379, distance: 10.7
drag, startPoint x: 591, startPoint y: 5380, endPoint x: 561, endPoint y: 5380, distance: 29.7
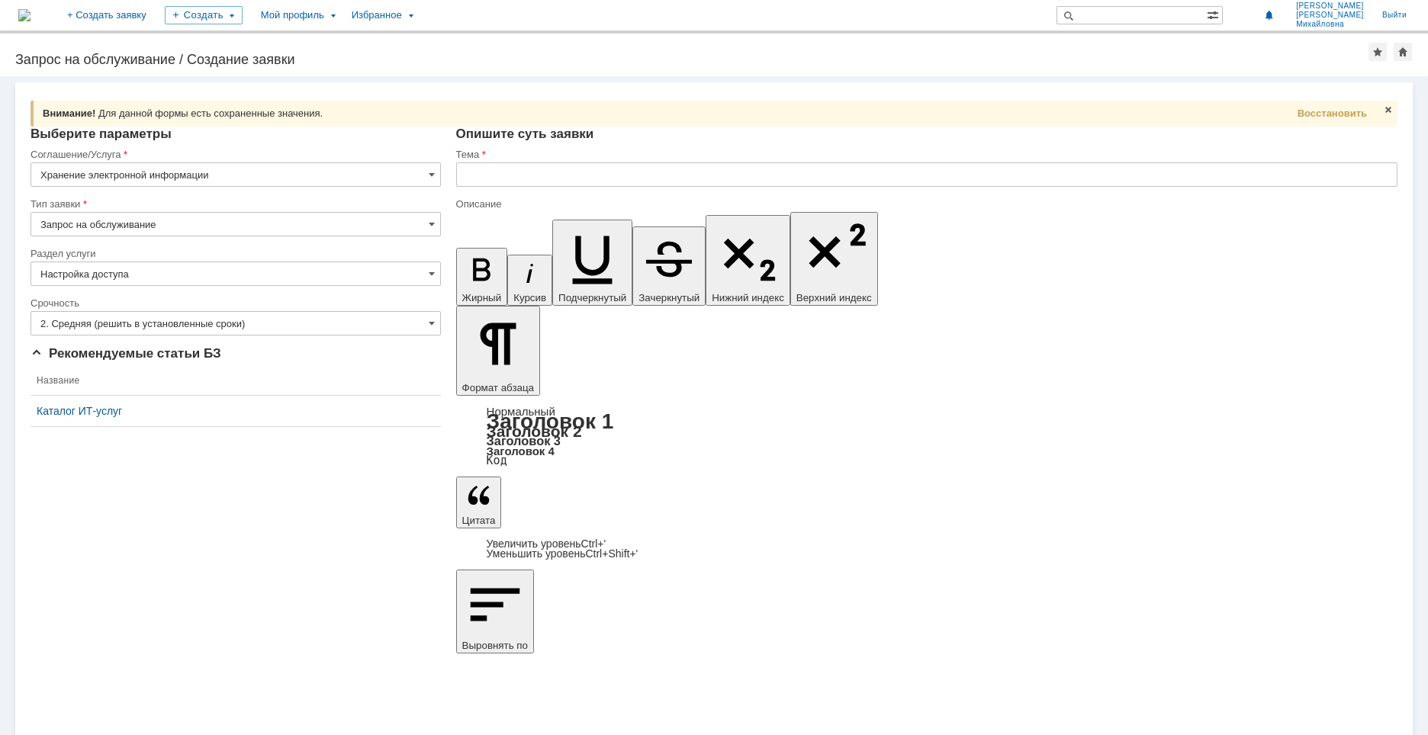
drag, startPoint x: 570, startPoint y: 5384, endPoint x: 560, endPoint y: 5384, distance: 9.9
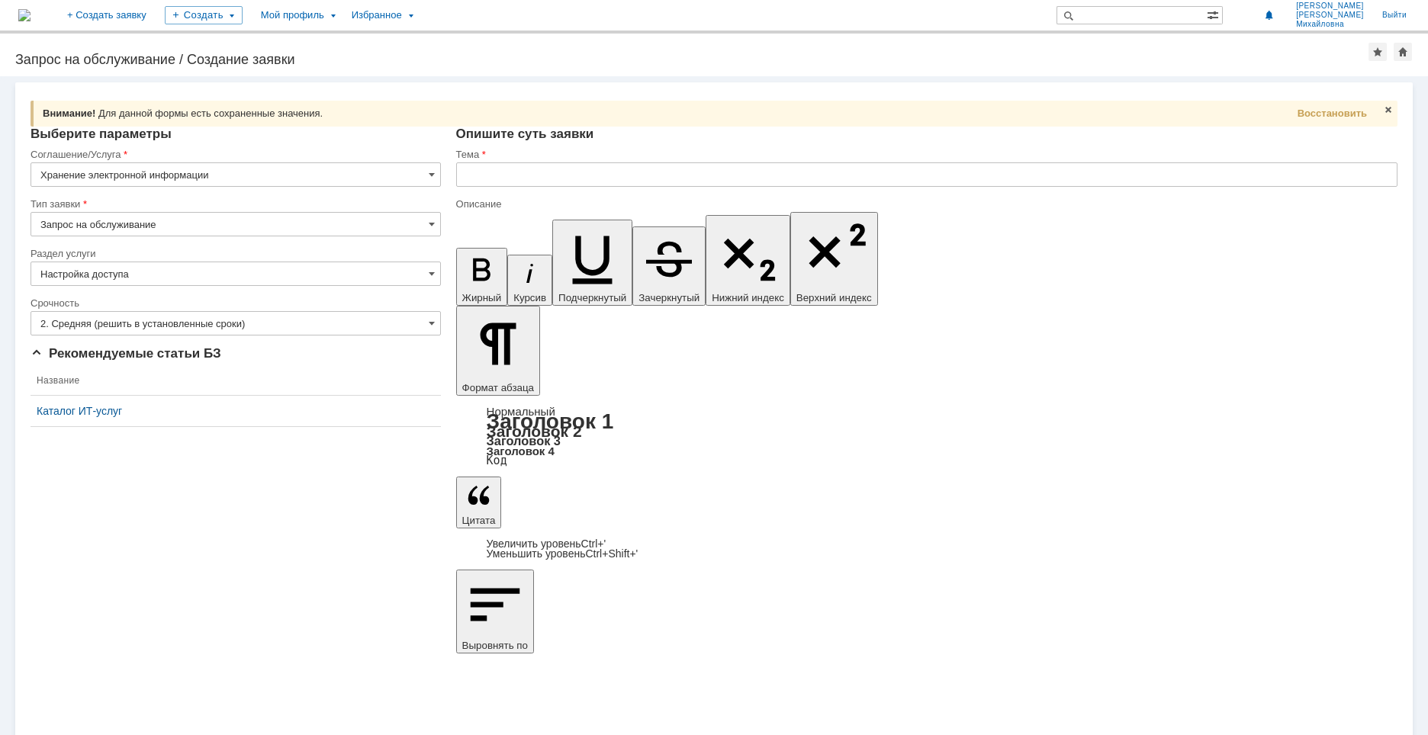
drag, startPoint x: 471, startPoint y: 5389, endPoint x: 481, endPoint y: 5389, distance: 9.9
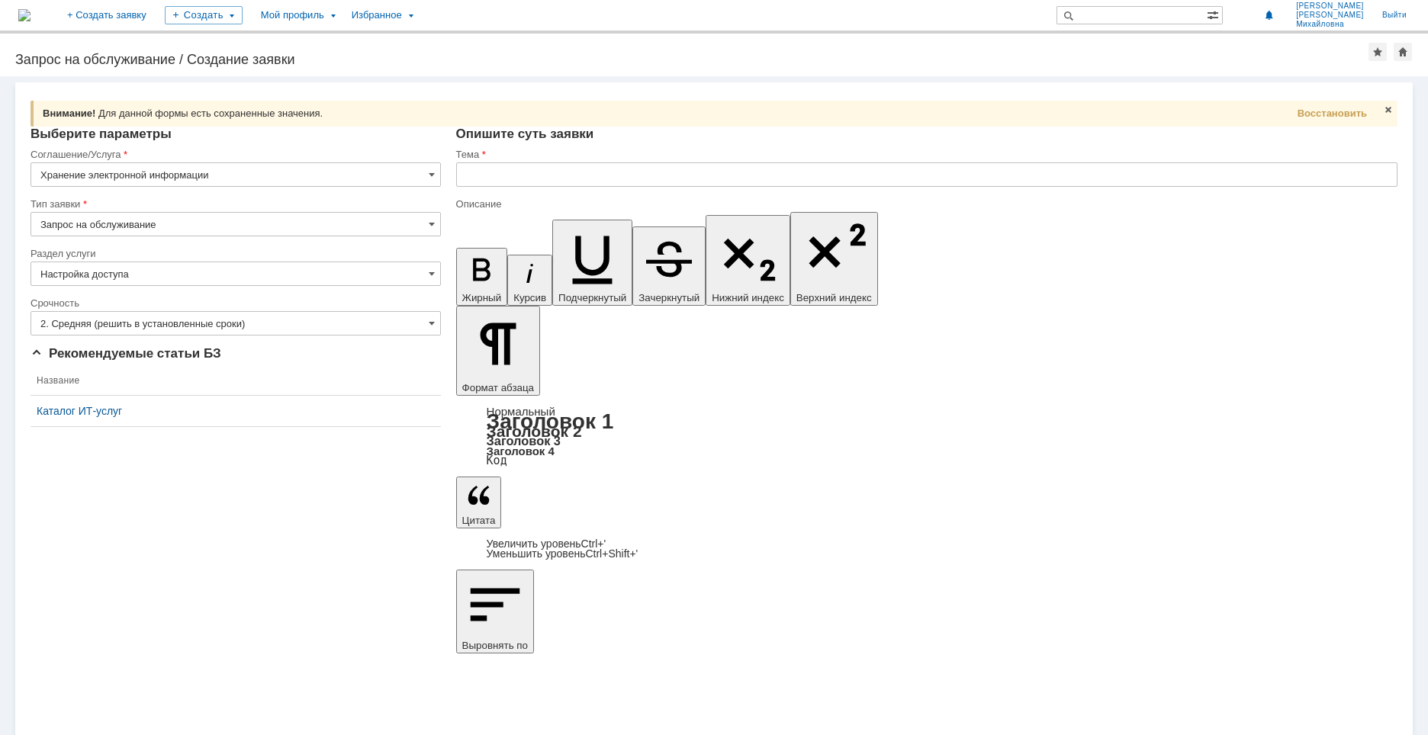
drag, startPoint x: 526, startPoint y: 5390, endPoint x: 480, endPoint y: 5387, distance: 46.6
click at [432, 275] on span at bounding box center [432, 274] width 6 height 12
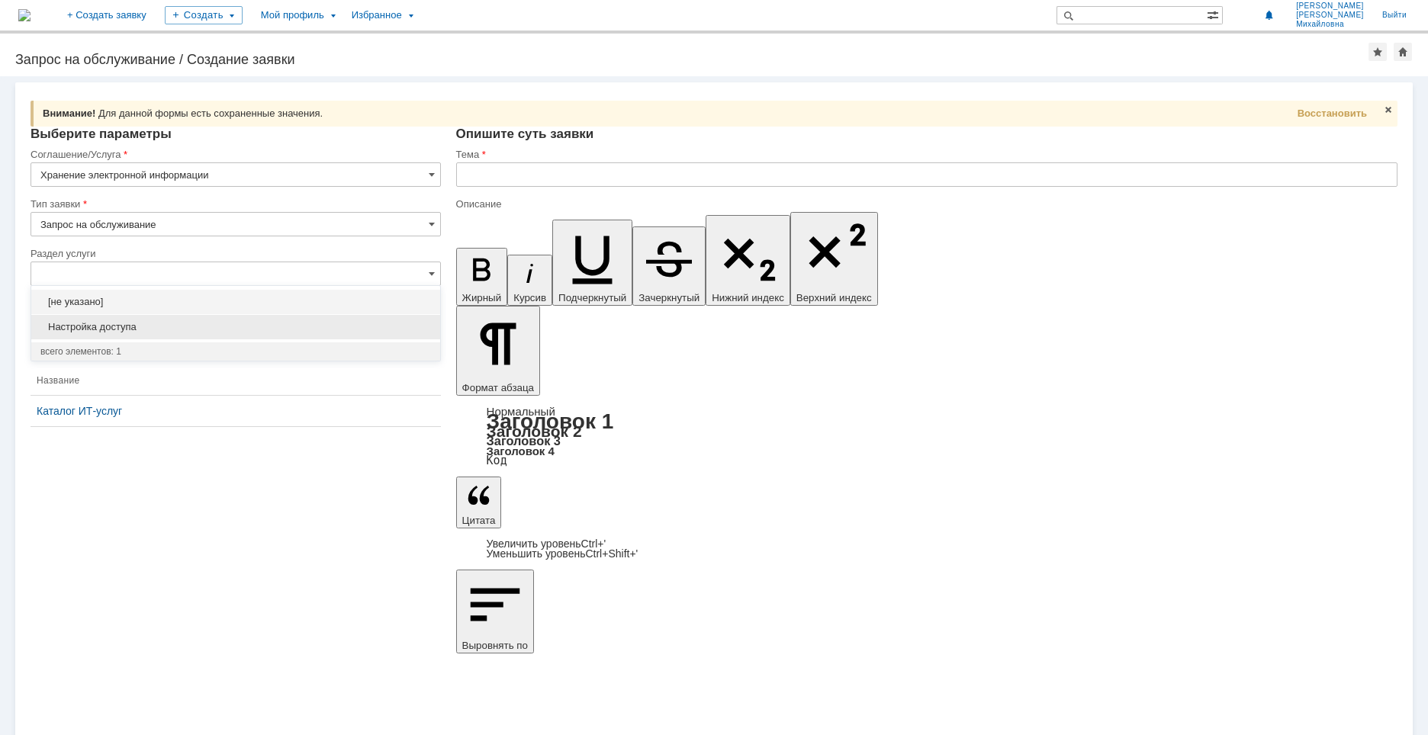
click at [152, 324] on span "Настройка доступа" at bounding box center [235, 327] width 390 height 12
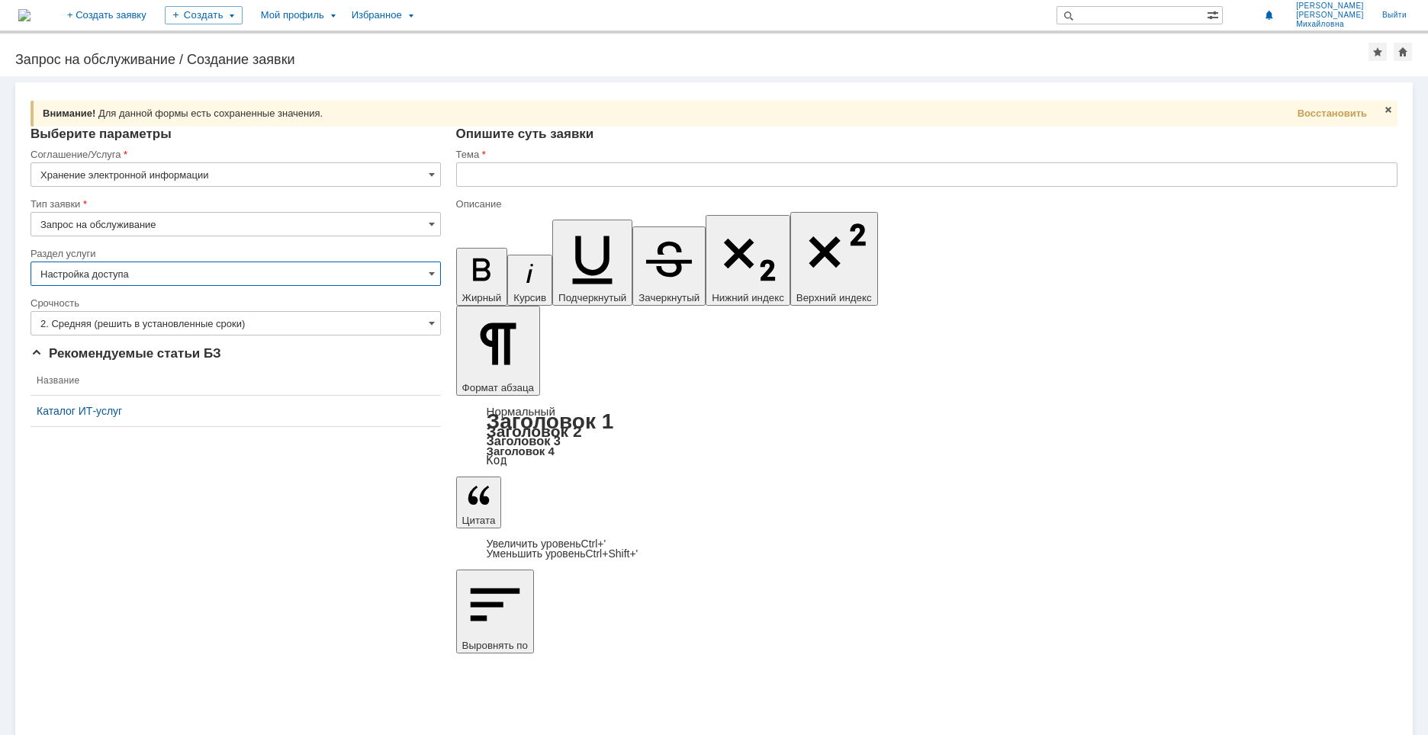
type input "Настройка доступа"
drag, startPoint x: 499, startPoint y: 5382, endPoint x: 499, endPoint y: 5390, distance: 7.7
click at [526, 264] on icon "button" at bounding box center [529, 273] width 7 height 19
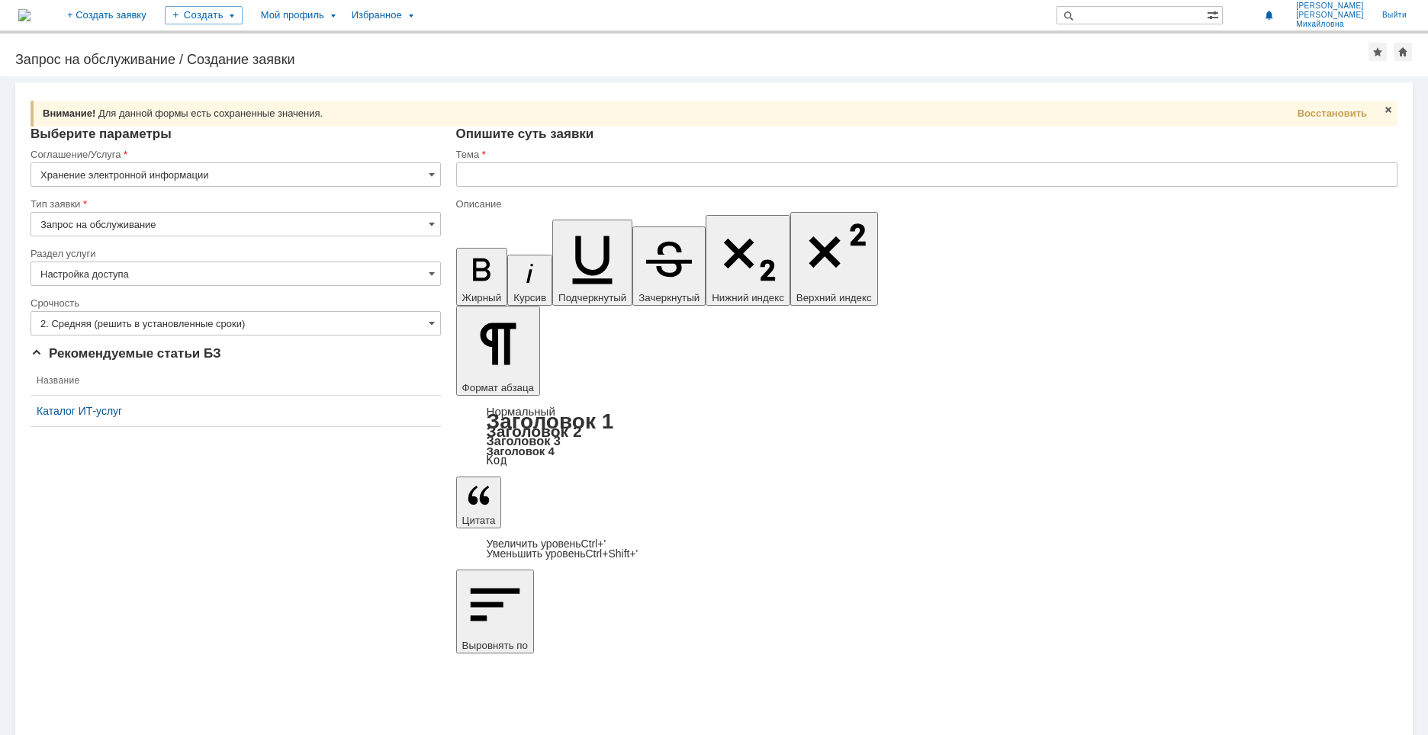
drag, startPoint x: 469, startPoint y: 5392, endPoint x: 532, endPoint y: 5388, distance: 62.6
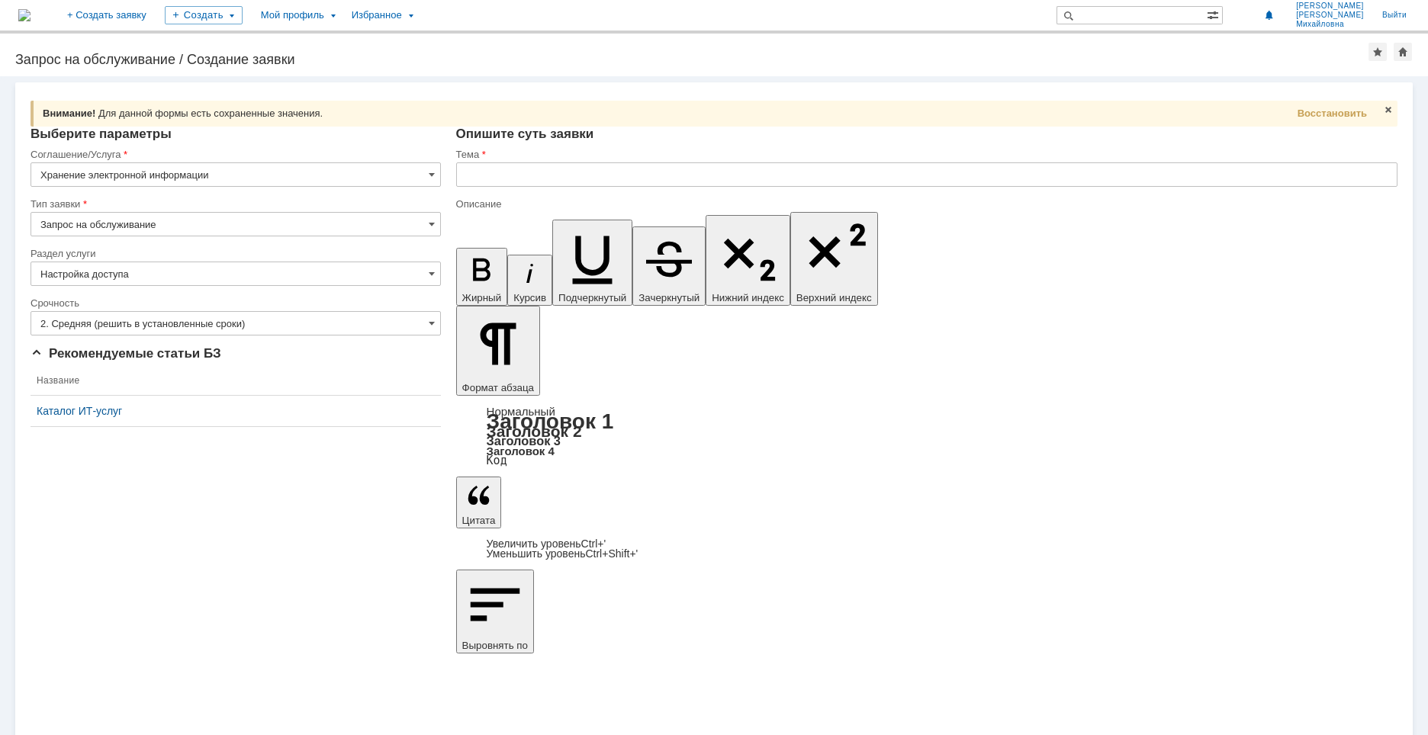
drag, startPoint x: 469, startPoint y: 5380, endPoint x: 724, endPoint y: 5459, distance: 266.5
copy body "В рамках выпуска РД по проекту 33770 УКЛ-7 прошу организовать доступ сотруднико…"
drag, startPoint x: 472, startPoint y: 5391, endPoint x: 532, endPoint y: 5390, distance: 59.5
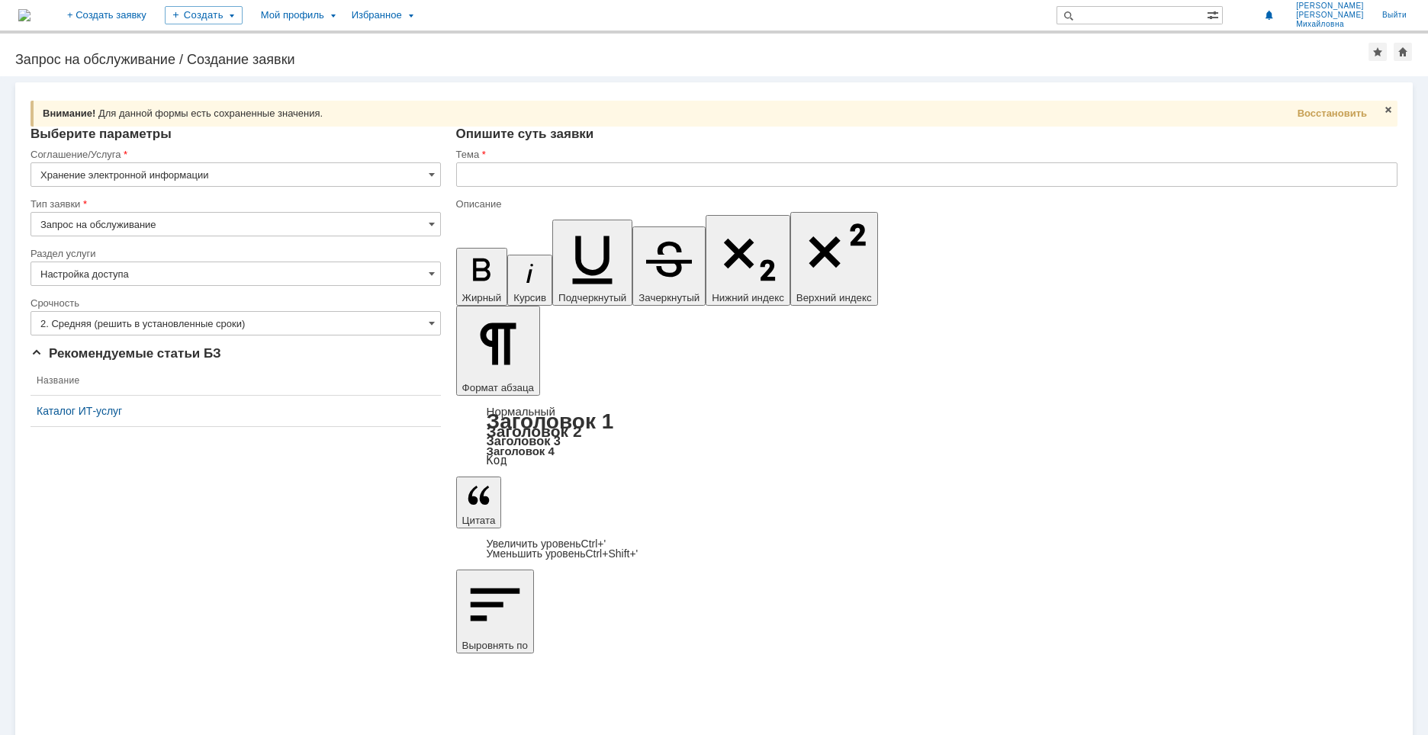
click at [492, 175] on input "text" at bounding box center [926, 174] width 941 height 24
drag, startPoint x: 602, startPoint y: 5391, endPoint x: 699, endPoint y: 5392, distance: 96.1
copy div "доступ сотрудников"
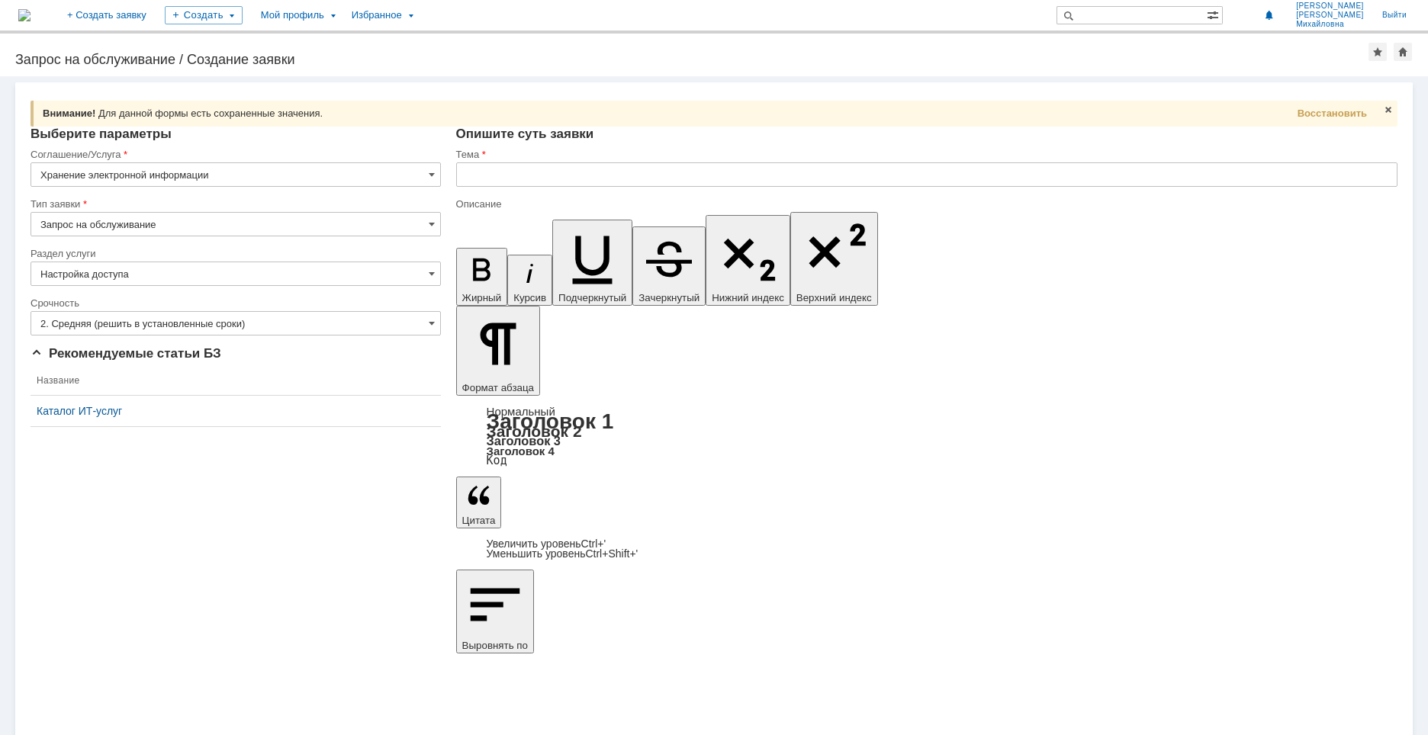
click at [483, 178] on input "text" at bounding box center [926, 174] width 941 height 24
paste input "доступ сотрудников"
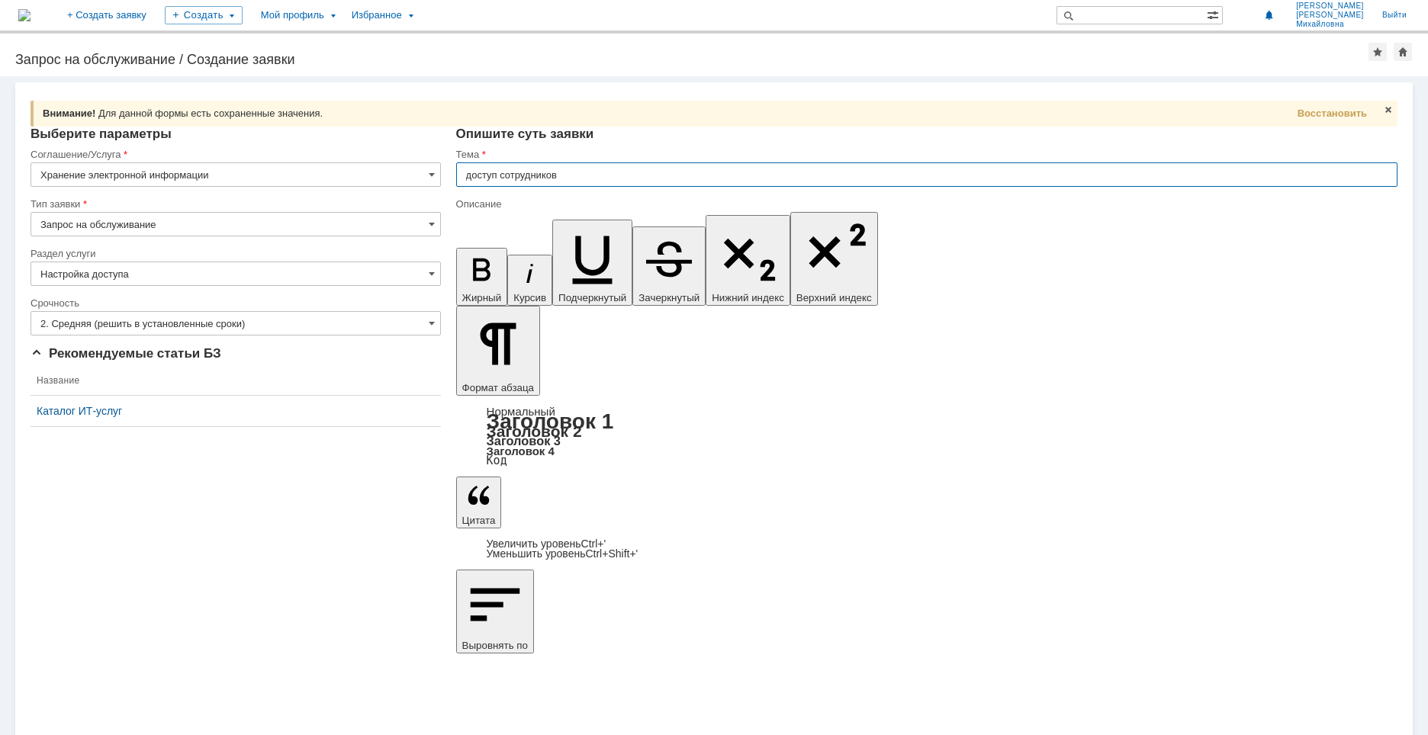
click at [473, 173] on input "доступ сотрудников" at bounding box center [926, 174] width 941 height 24
click at [582, 174] on input "Доступ сотрудников" at bounding box center [926, 174] width 941 height 24
type input "Доступ сотрудников к папкам проекта 1915"
drag, startPoint x: 471, startPoint y: 5385, endPoint x: 723, endPoint y: 5461, distance: 263.0
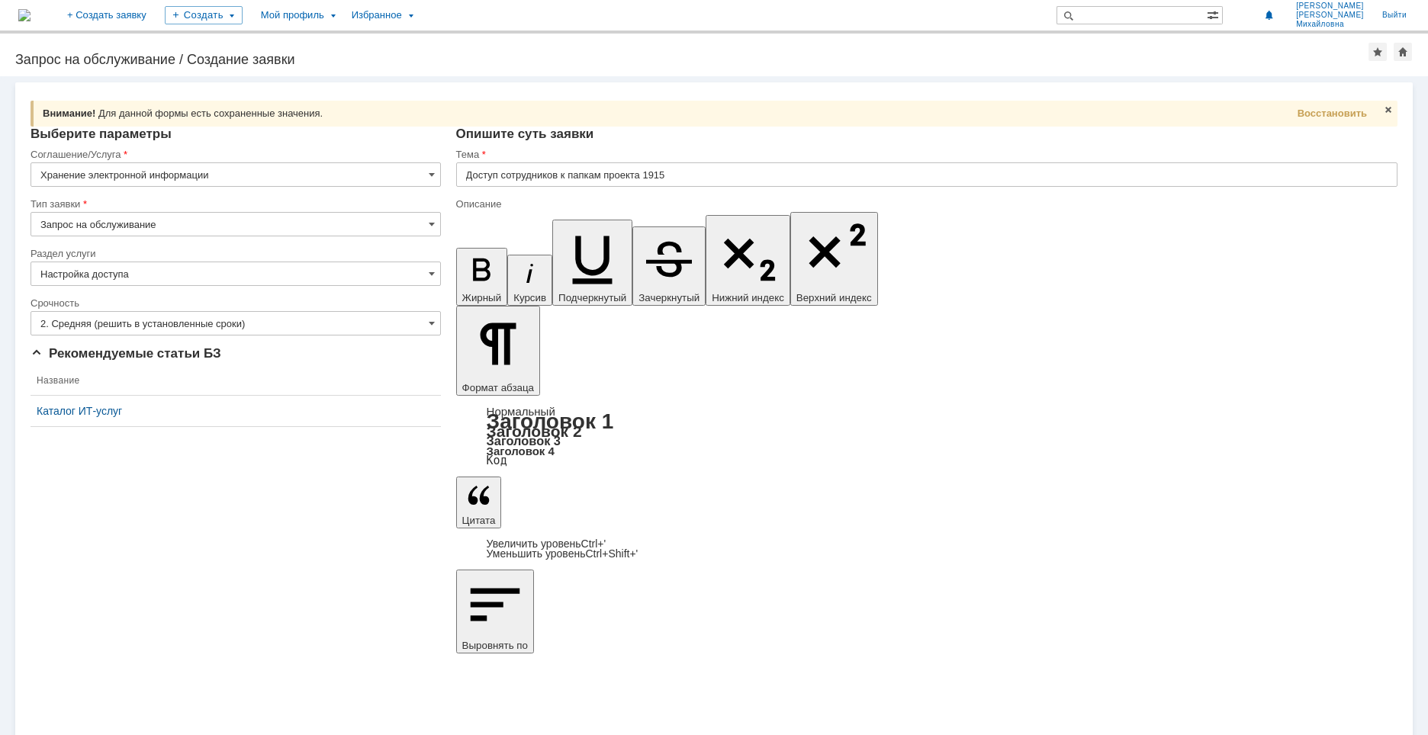
copy body "1915 прошу организовать доступ сотрудников к нижеуказанным папкам проекта [PERS…"
drag, startPoint x: 474, startPoint y: 5380, endPoint x: 718, endPoint y: 5462, distance: 258.0
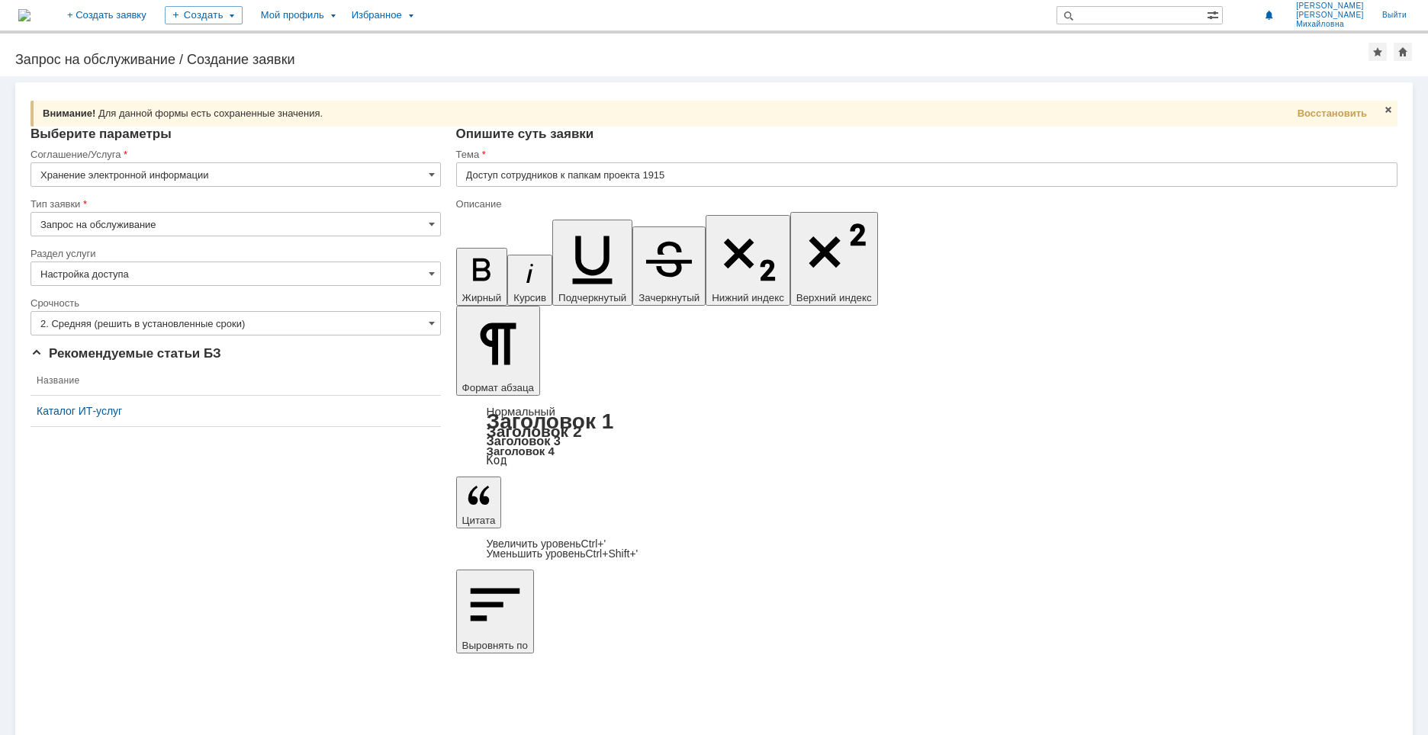
copy body "В рамках выпуска РД по проекту 1915 прошу организовать доступ сотрудников к ниж…"
